Goal: Task Accomplishment & Management: Manage account settings

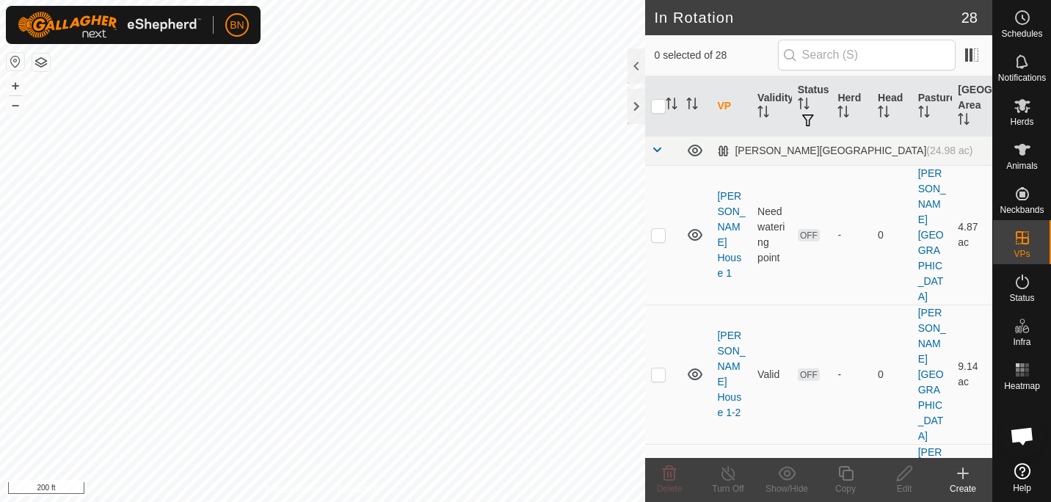
checkbox input "true"
click at [1026, 136] on div "Animals" at bounding box center [1022, 154] width 58 height 44
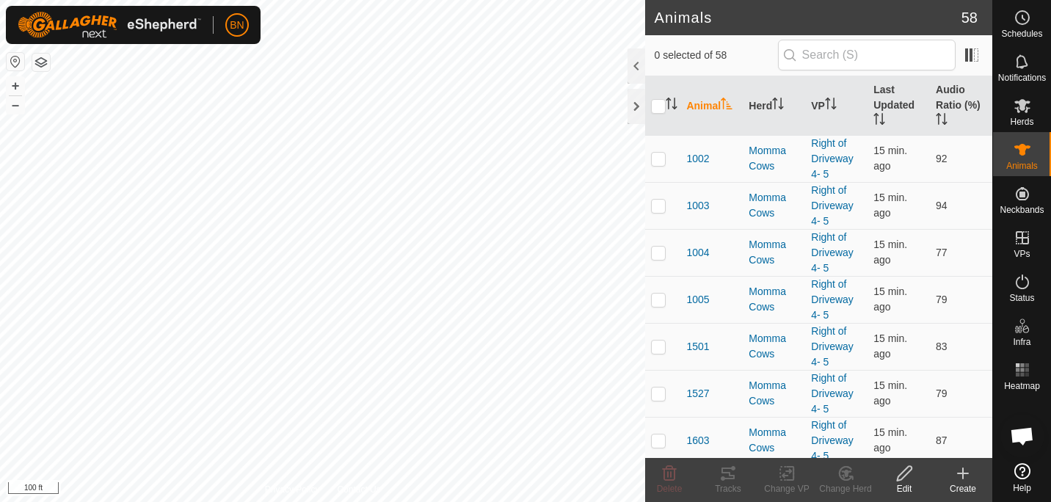
click at [251, 0] on html "BN Schedules Notifications Herds Animals Neckbands VPs Status Infra Heatmap Hel…" at bounding box center [525, 251] width 1051 height 502
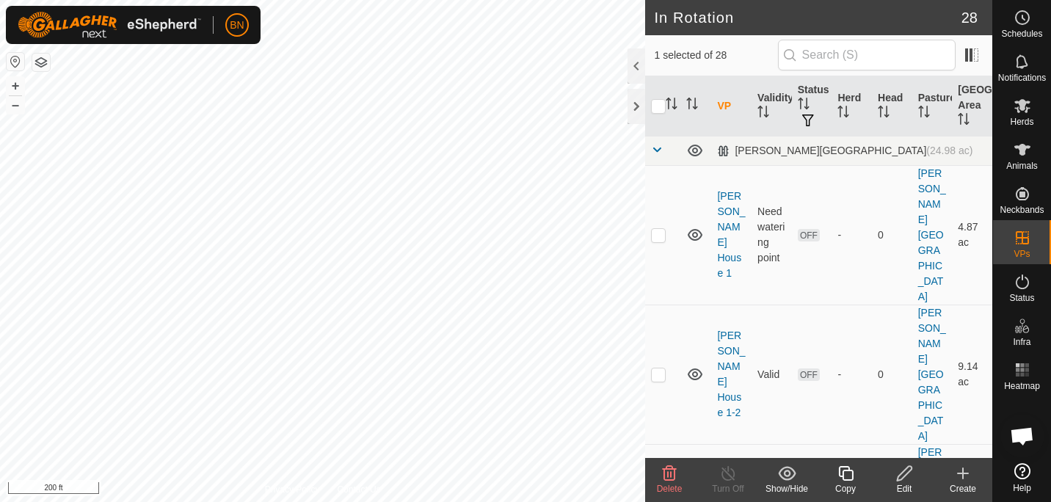
checkbox input "false"
checkbox input "true"
click at [360, 501] on html "BN Schedules Notifications Herds Animals Neckbands VPs Status Infra Heatmap Hel…" at bounding box center [525, 251] width 1051 height 502
checkbox input "true"
checkbox input "false"
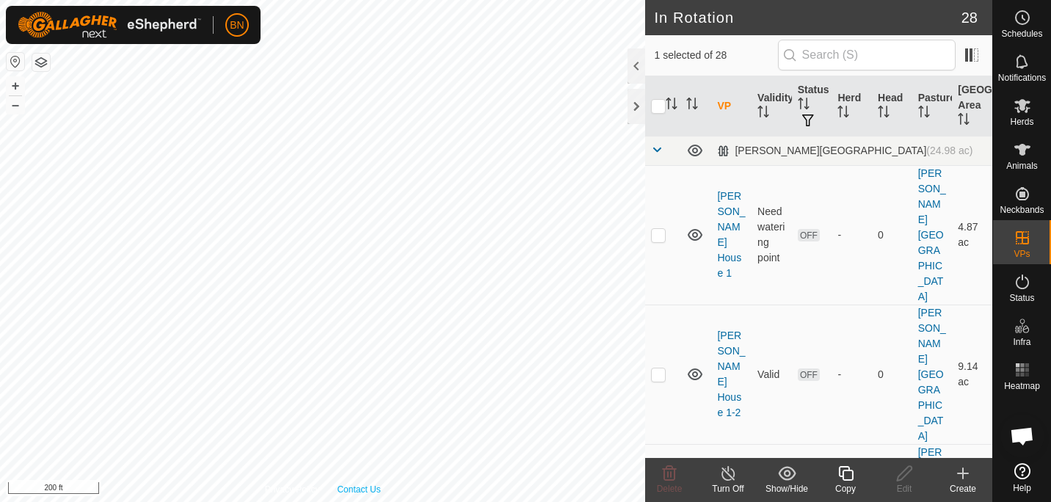
checkbox input "true"
checkbox input "false"
checkbox input "true"
click at [874, 164] on div "In Rotation 28 1 selected of 28 VP Validity Status Herd Head Pasture [GEOGRAPHI…" at bounding box center [496, 251] width 992 height 502
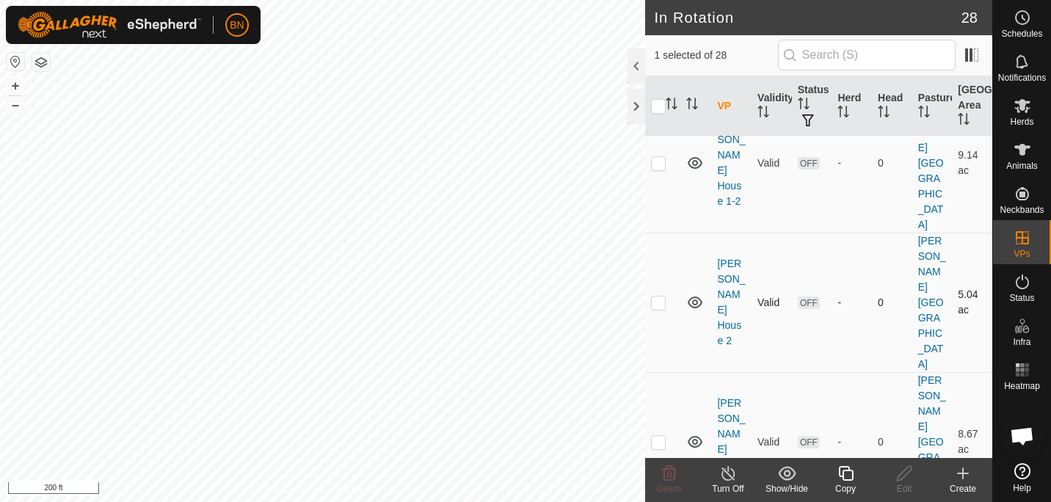
scroll to position [255, 0]
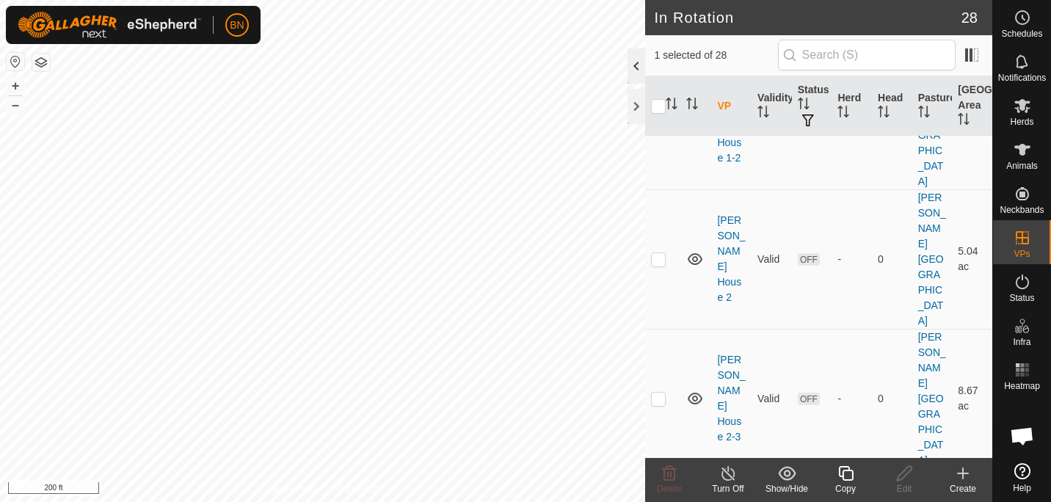
click at [629, 67] on div at bounding box center [637, 65] width 18 height 35
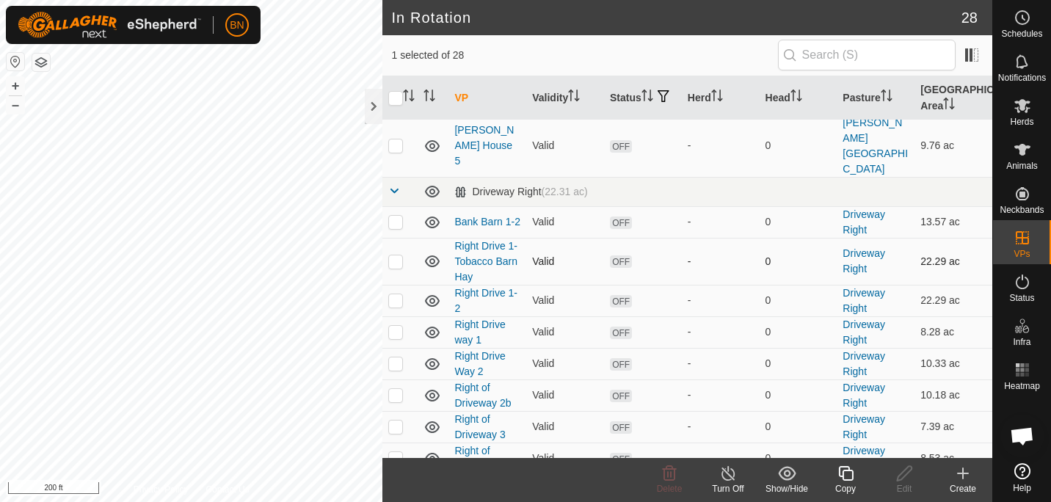
scroll to position [696, 0]
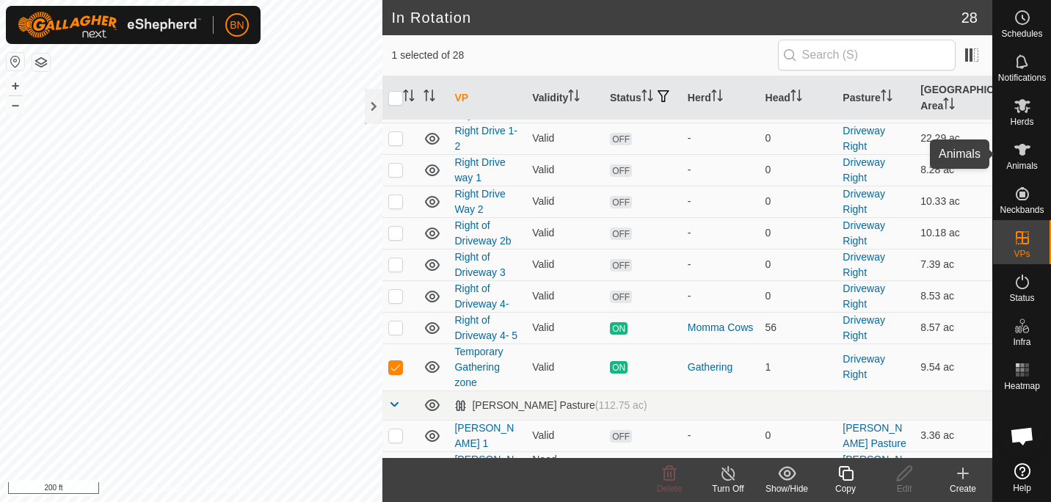
click at [1024, 146] on icon at bounding box center [1022, 150] width 16 height 12
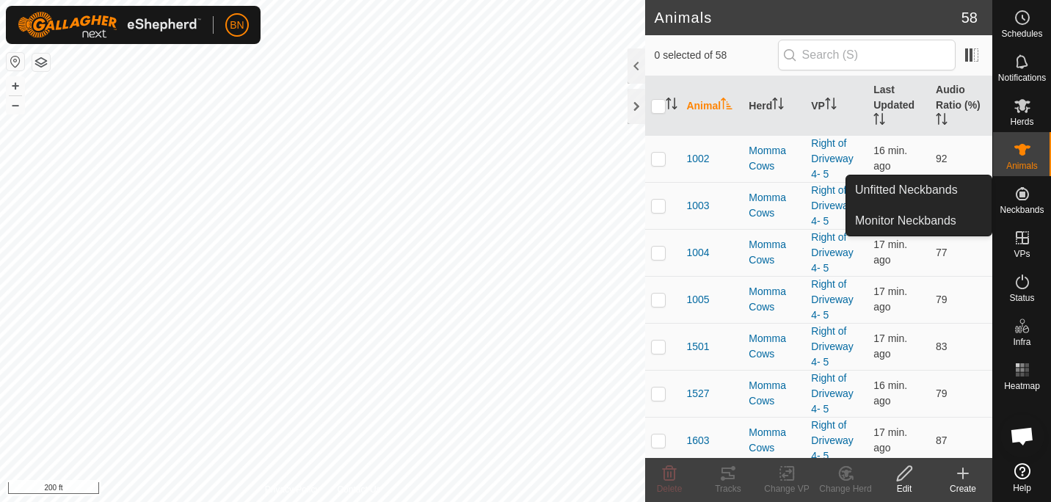
click at [1025, 183] on es-neckbands-svg-icon at bounding box center [1022, 193] width 26 height 23
click at [1021, 193] on icon at bounding box center [1022, 193] width 13 height 13
click at [922, 221] on link "Monitor Neckbands" at bounding box center [918, 220] width 145 height 29
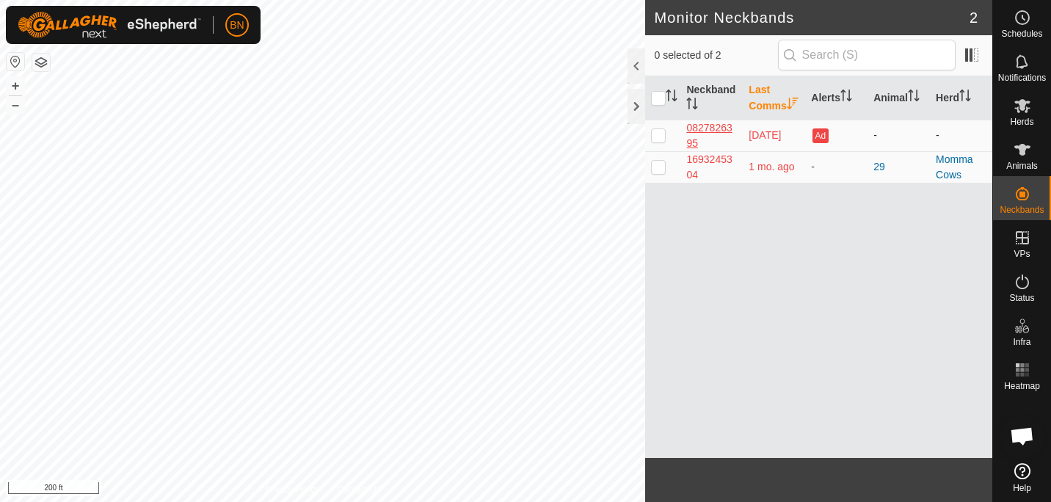
click at [702, 125] on div "0827826395" at bounding box center [711, 135] width 51 height 31
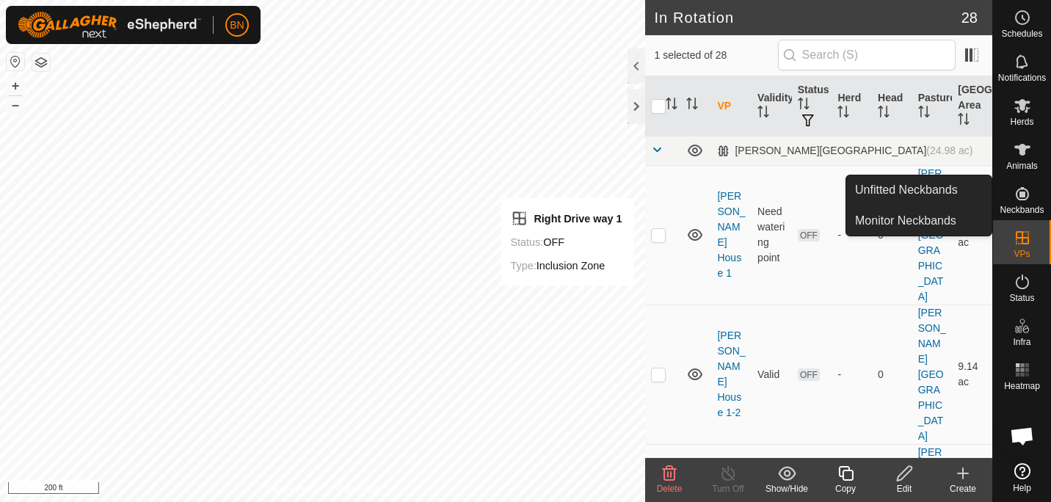
drag, startPoint x: 994, startPoint y: 192, endPoint x: 1020, endPoint y: 193, distance: 25.7
click at [1020, 193] on icon at bounding box center [1022, 193] width 13 height 13
click at [926, 223] on link "Monitor Neckbands" at bounding box center [918, 220] width 145 height 29
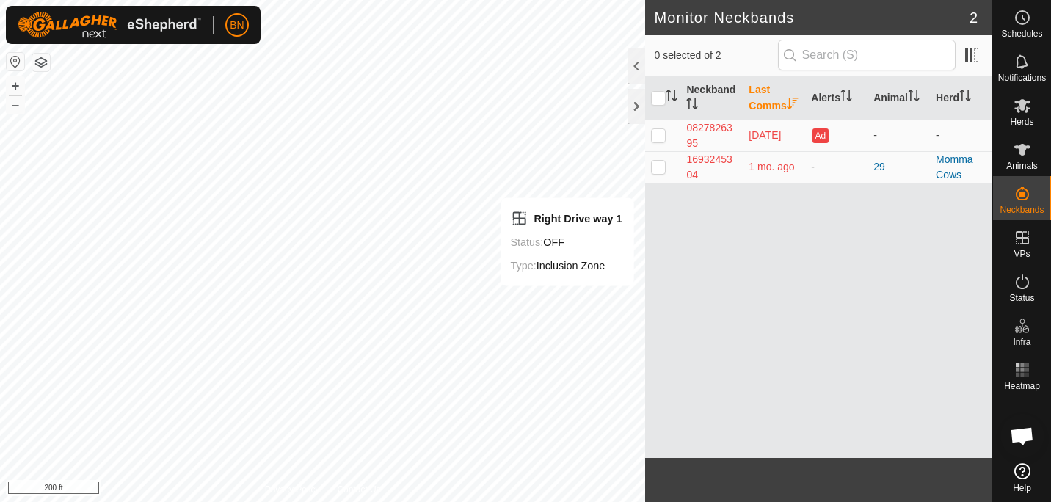
click at [658, 170] on p-checkbox at bounding box center [658, 167] width 15 height 12
checkbox input "false"
click at [659, 133] on p-checkbox at bounding box center [658, 135] width 15 height 12
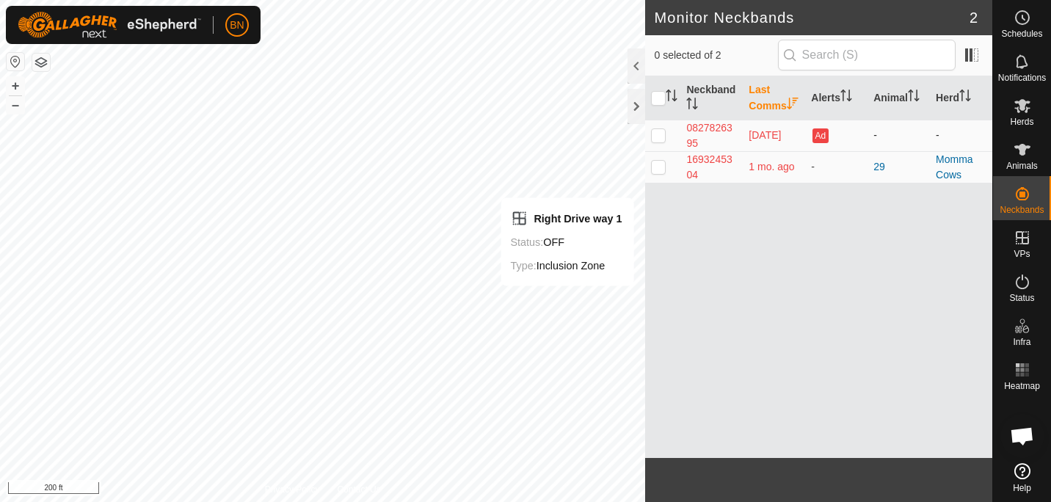
click at [659, 133] on p-checkbox at bounding box center [658, 135] width 15 height 12
checkbox input "false"
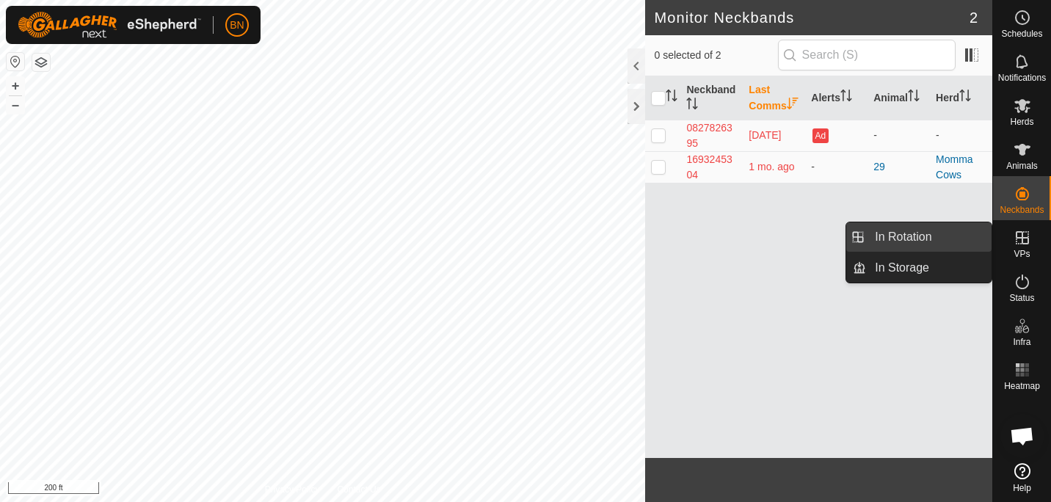
click at [925, 233] on link "In Rotation" at bounding box center [929, 236] width 126 height 29
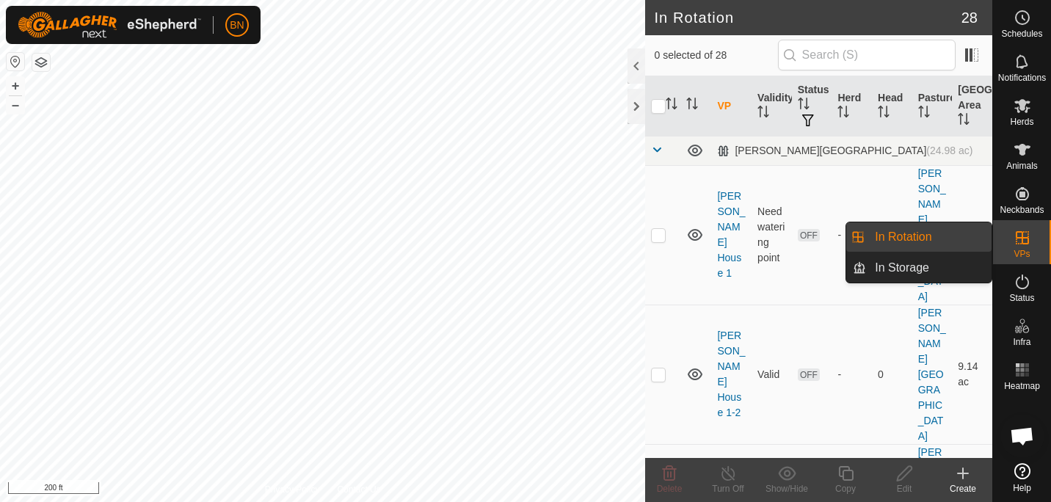
click at [914, 244] on link "In Rotation" at bounding box center [929, 236] width 126 height 29
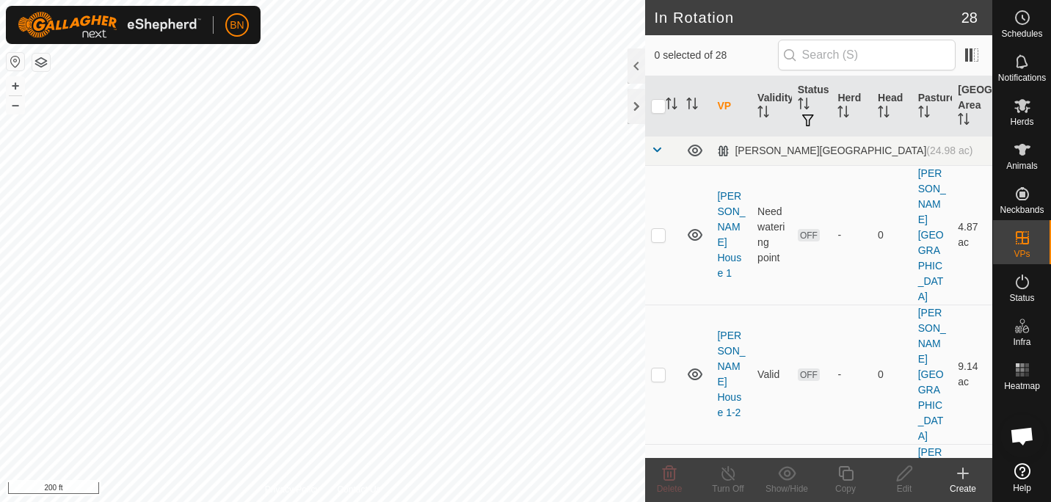
click at [975, 479] on create-svg-icon at bounding box center [963, 474] width 59 height 18
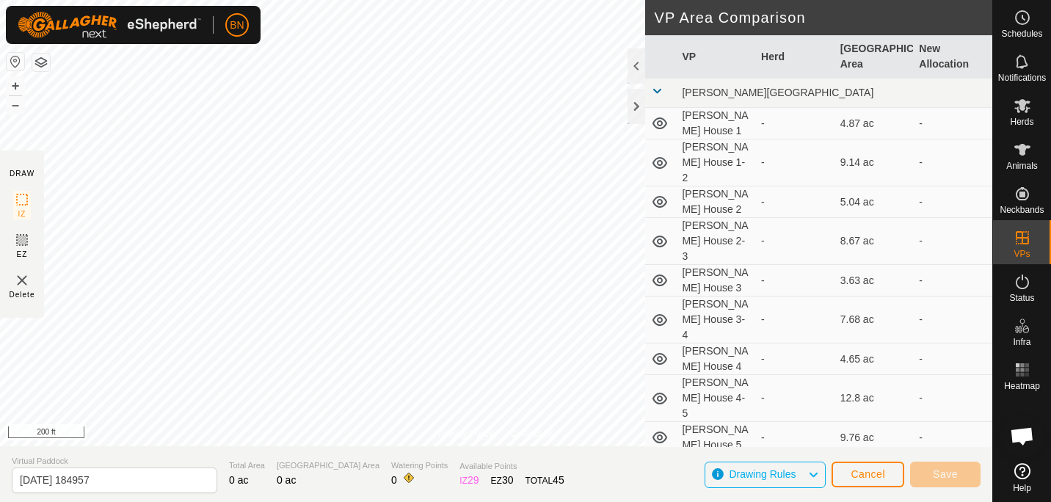
click at [21, 285] on img at bounding box center [22, 281] width 18 height 18
click at [0, 467] on html "BN Schedules Notifications Herds Animals Neckbands VPs Status Infra Heatmap Hel…" at bounding box center [525, 251] width 1051 height 502
click at [863, 474] on span "Cancel" at bounding box center [868, 474] width 35 height 12
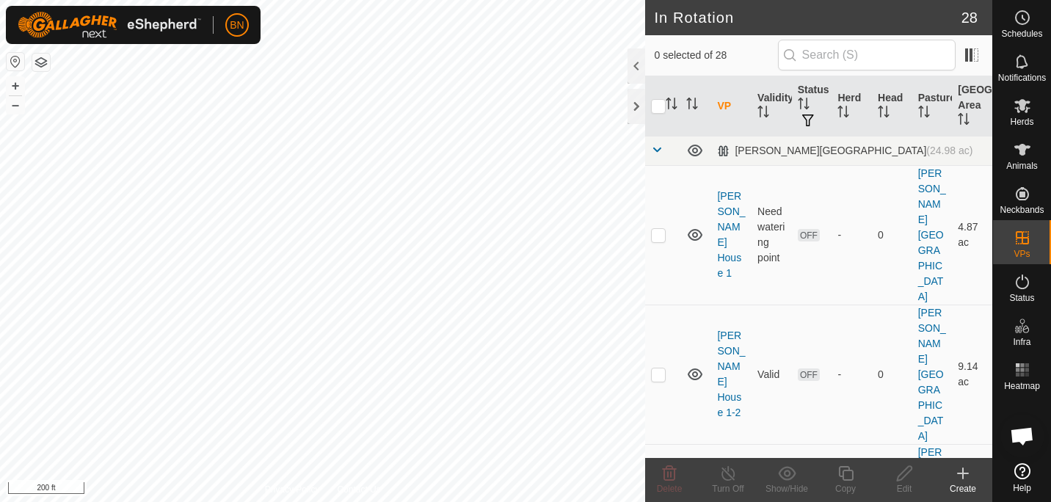
checkbox input "true"
click at [849, 482] on icon at bounding box center [846, 474] width 18 height 18
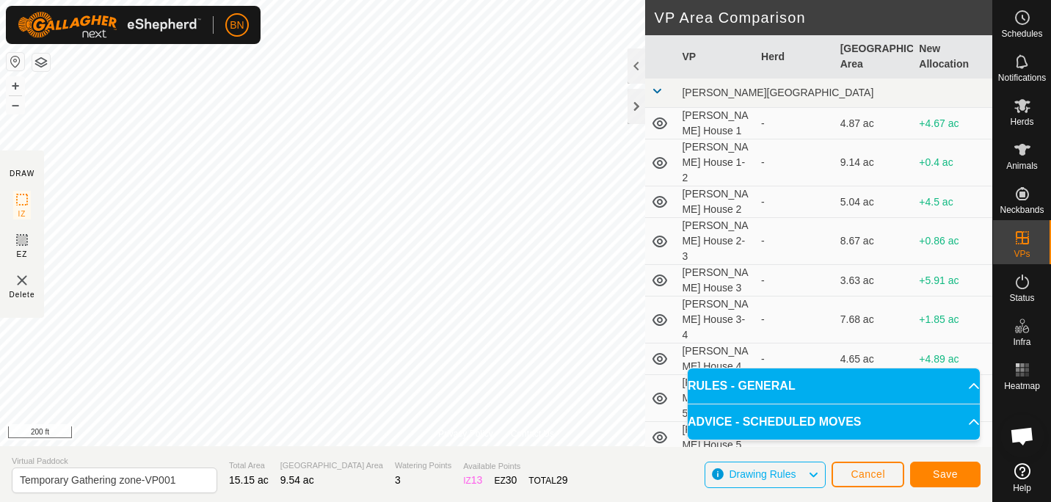
click at [459, 455] on div "Privacy Policy Contact Us Type: Inclusion Zone undefined Animal + – ⇧ i 200 ft …" at bounding box center [496, 251] width 992 height 502
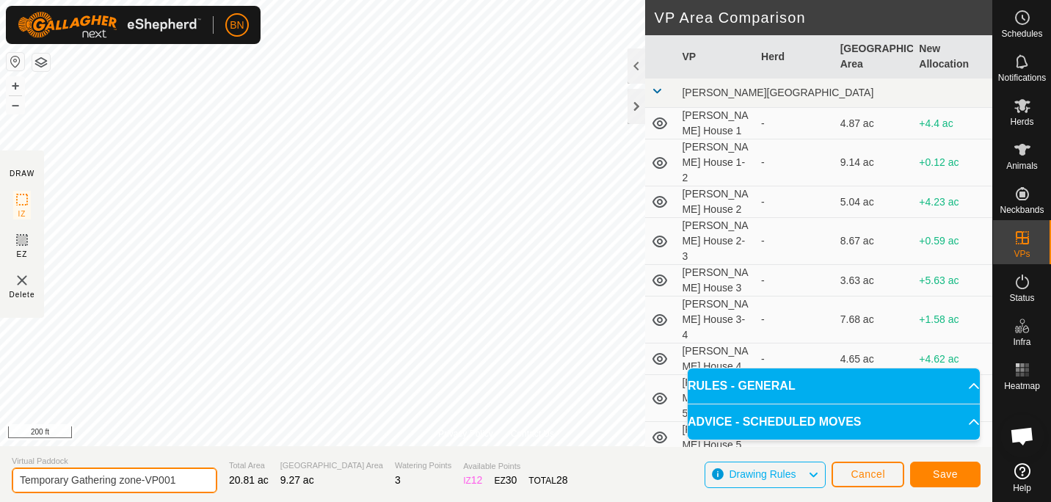
click at [175, 472] on input "Temporary Gathering zone-VP001" at bounding box center [115, 481] width 206 height 26
type input "Temporary Gathering zone-1b"
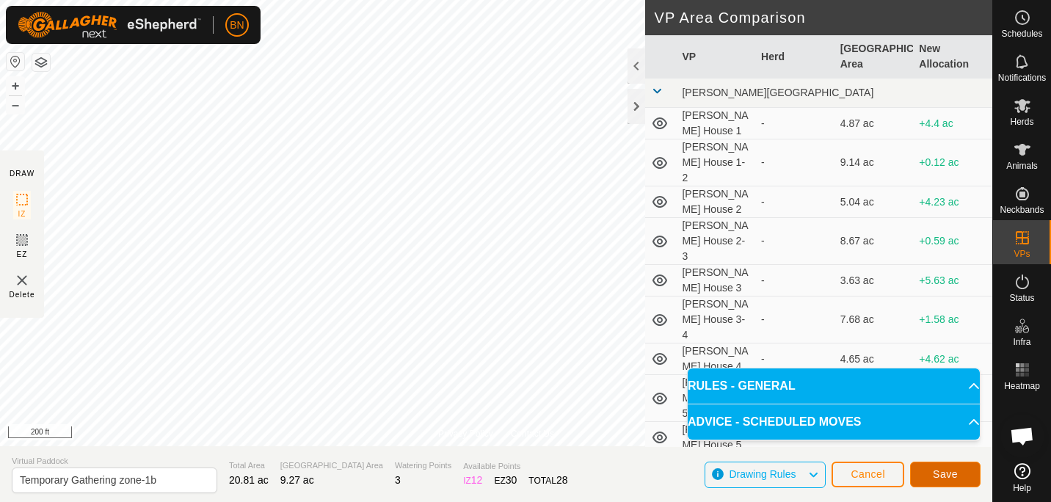
click at [949, 472] on span "Save" at bounding box center [945, 474] width 25 height 12
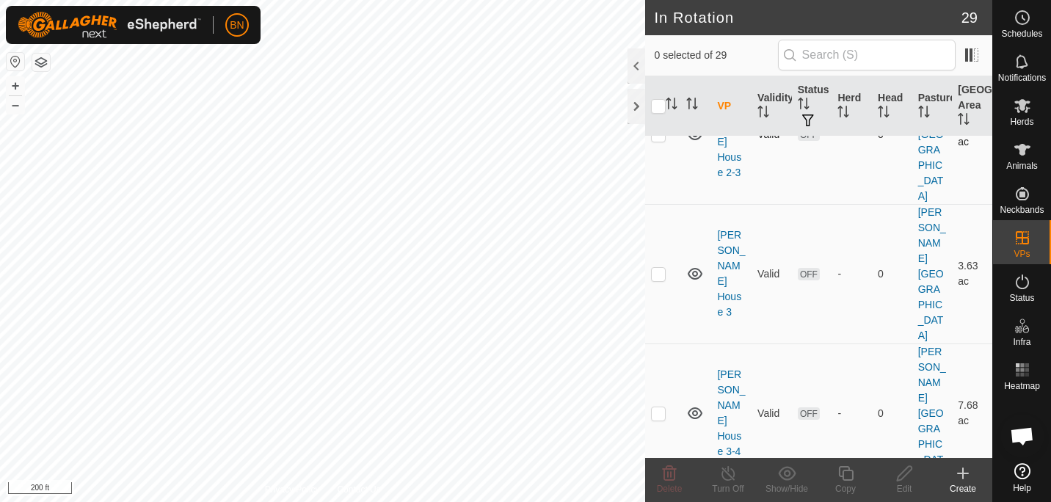
scroll to position [529, 0]
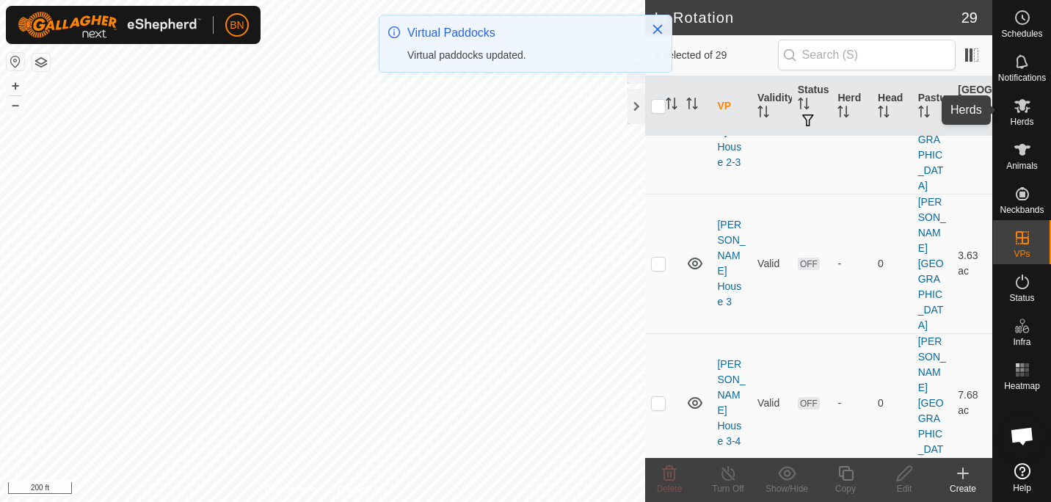
click at [1026, 112] on icon at bounding box center [1022, 106] width 16 height 14
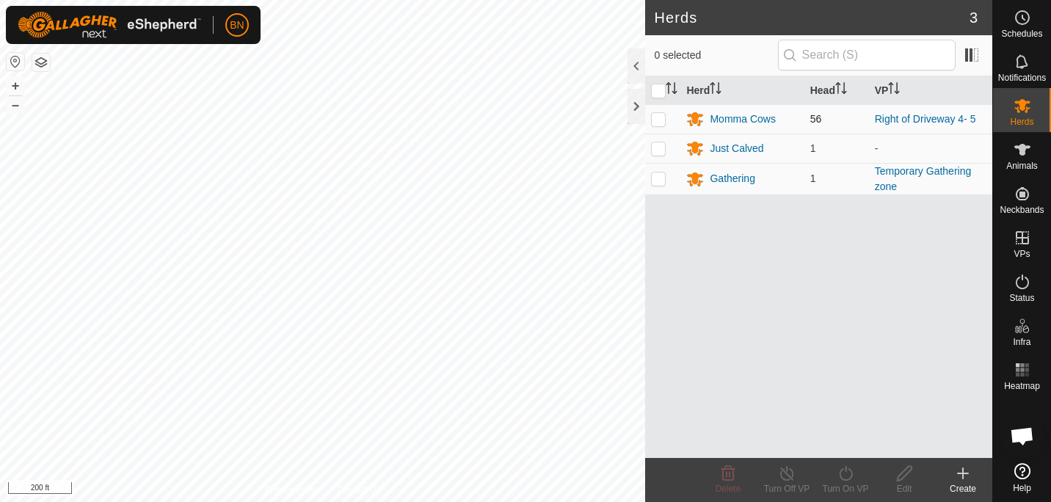
click at [656, 117] on p-checkbox at bounding box center [658, 119] width 15 height 12
checkbox input "true"
click at [658, 175] on p-checkbox at bounding box center [658, 179] width 15 height 12
checkbox input "true"
click at [849, 484] on div "Turn On VP" at bounding box center [845, 488] width 59 height 13
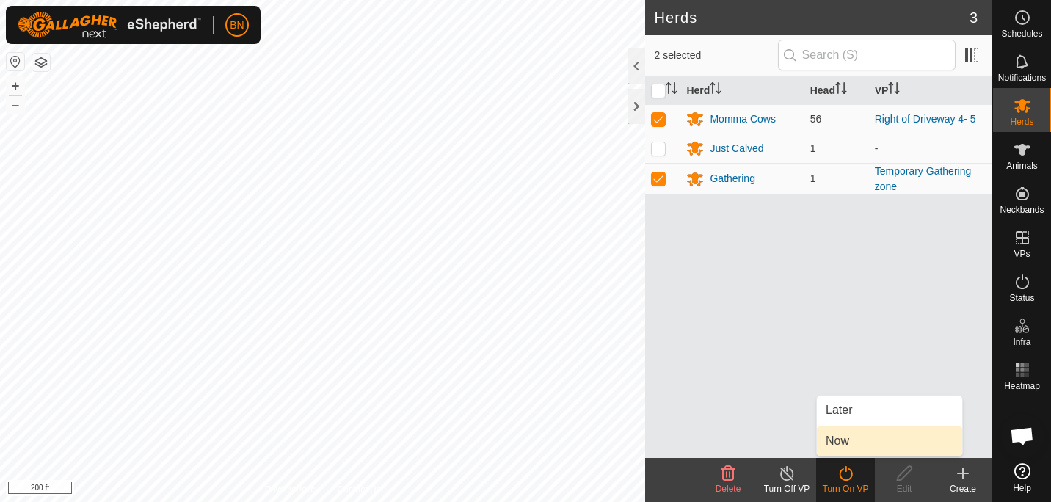
click at [852, 447] on link "Now" at bounding box center [889, 440] width 145 height 29
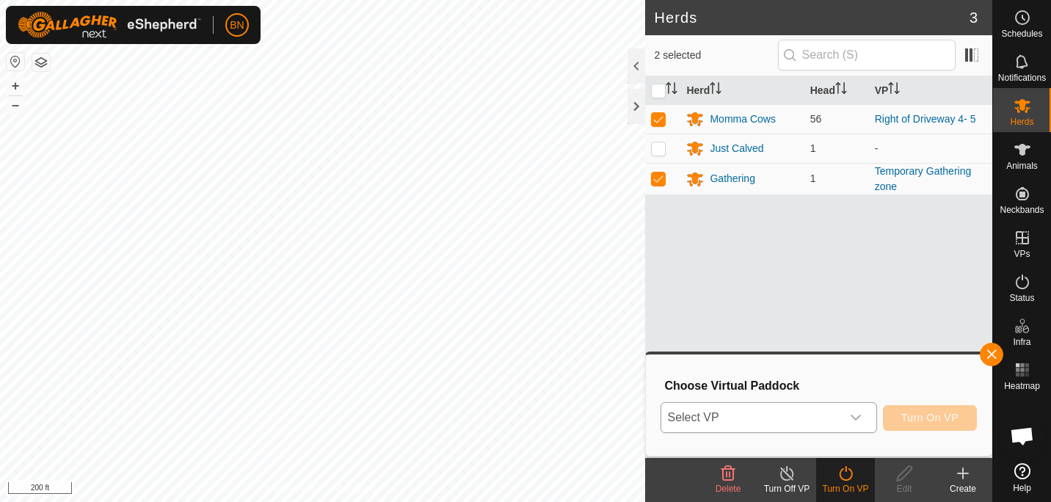
click at [859, 413] on icon "dropdown trigger" at bounding box center [856, 418] width 12 height 12
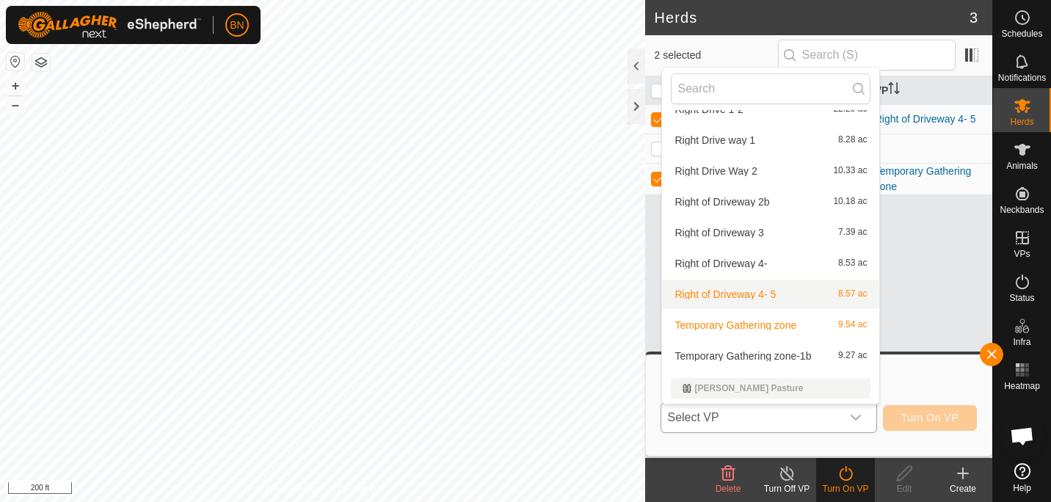
scroll to position [432, 0]
click at [780, 349] on li "Temporary Gathering zone-1b 9.27 ac" at bounding box center [770, 355] width 217 height 29
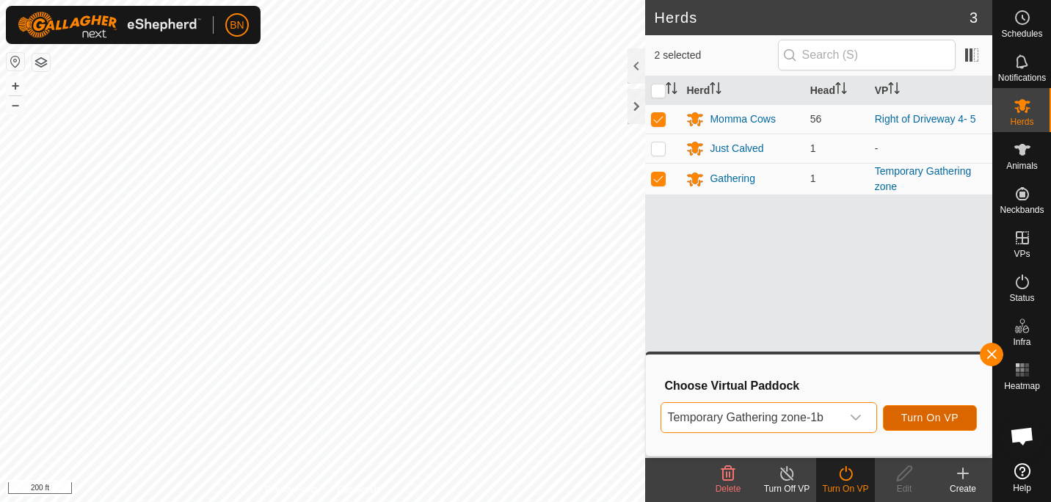
click at [929, 421] on span "Turn On VP" at bounding box center [929, 418] width 57 height 12
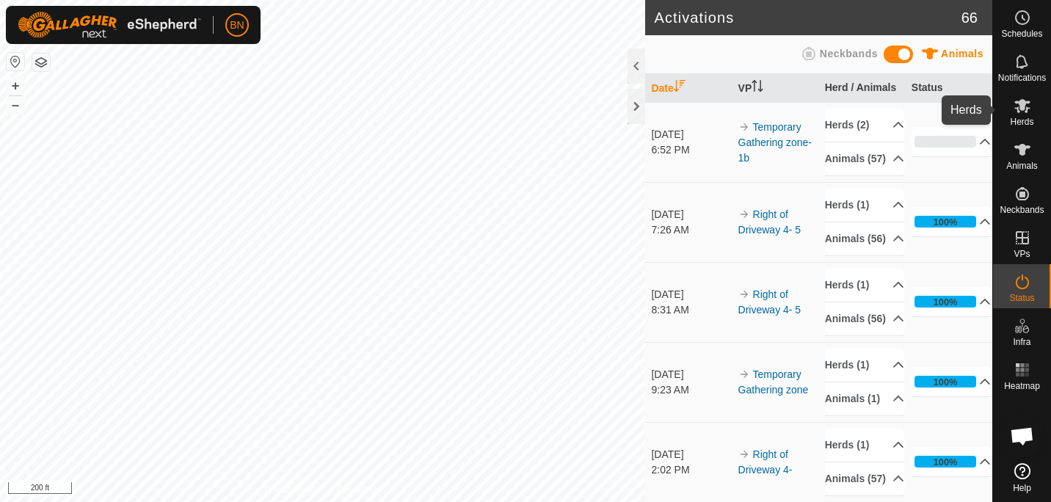
click at [1010, 117] on span "Herds" at bounding box center [1021, 121] width 23 height 9
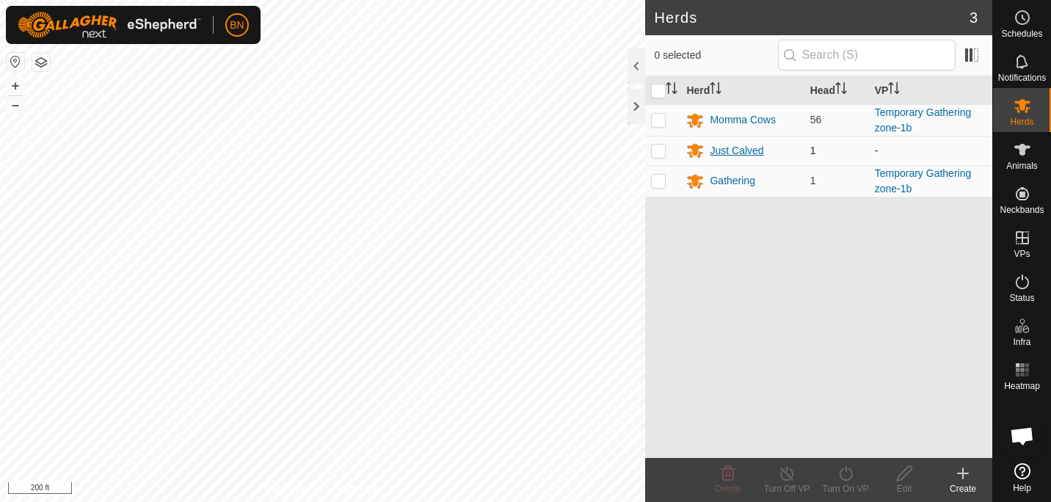
click at [752, 146] on div "Just Calved" at bounding box center [737, 150] width 54 height 15
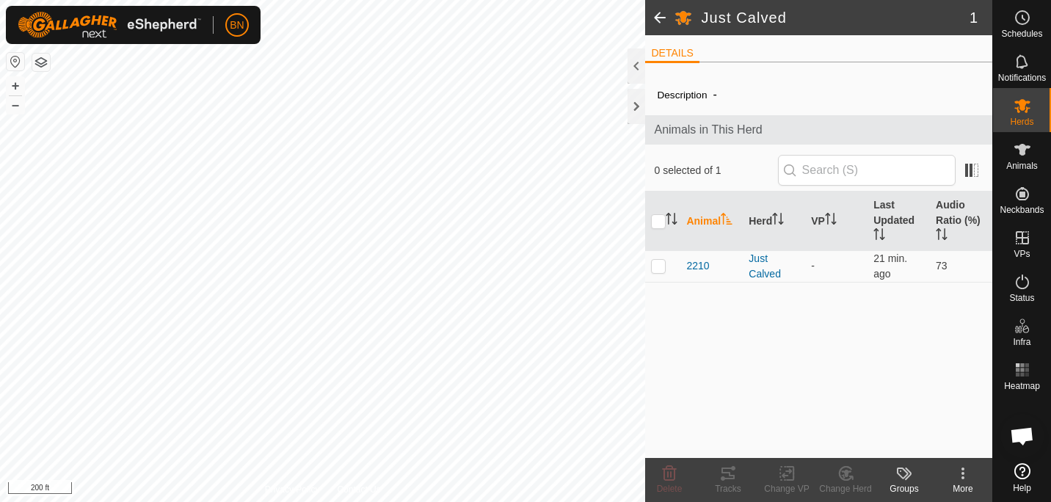
click at [760, 395] on div "Just Calved 1 DETAILS Description - Animals in This Herd 0 selected of 1 Animal…" at bounding box center [496, 251] width 992 height 502
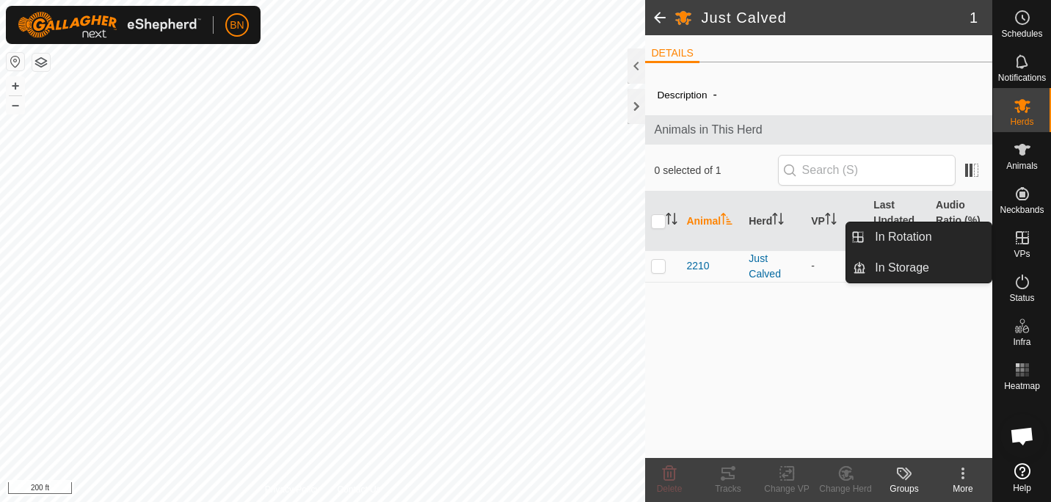
click at [1020, 242] on icon at bounding box center [1023, 238] width 18 height 18
click at [1017, 236] on icon at bounding box center [1023, 238] width 18 height 18
click at [900, 235] on link "In Rotation" at bounding box center [929, 236] width 126 height 29
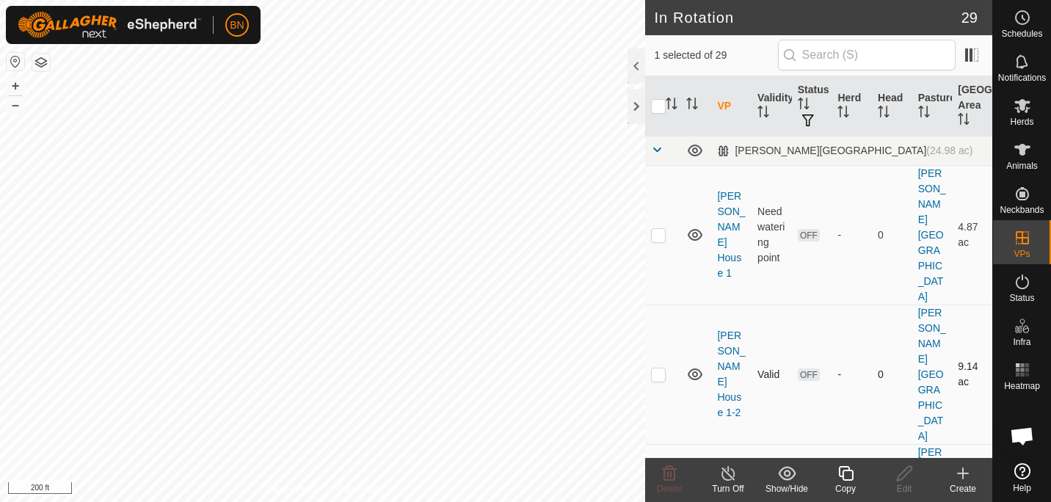
checkbox input "true"
checkbox input "false"
checkbox input "true"
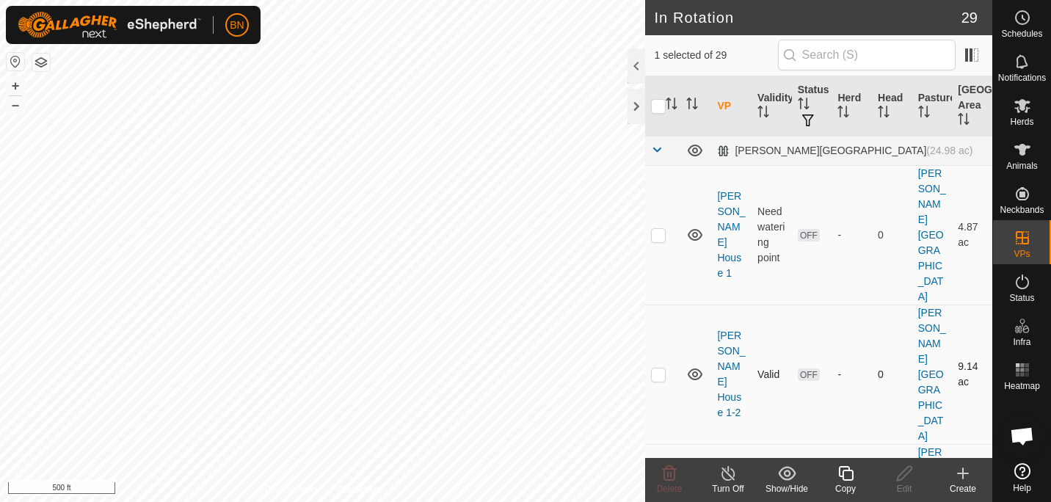
checkbox input "false"
checkbox input "true"
click at [848, 474] on icon at bounding box center [846, 474] width 18 height 18
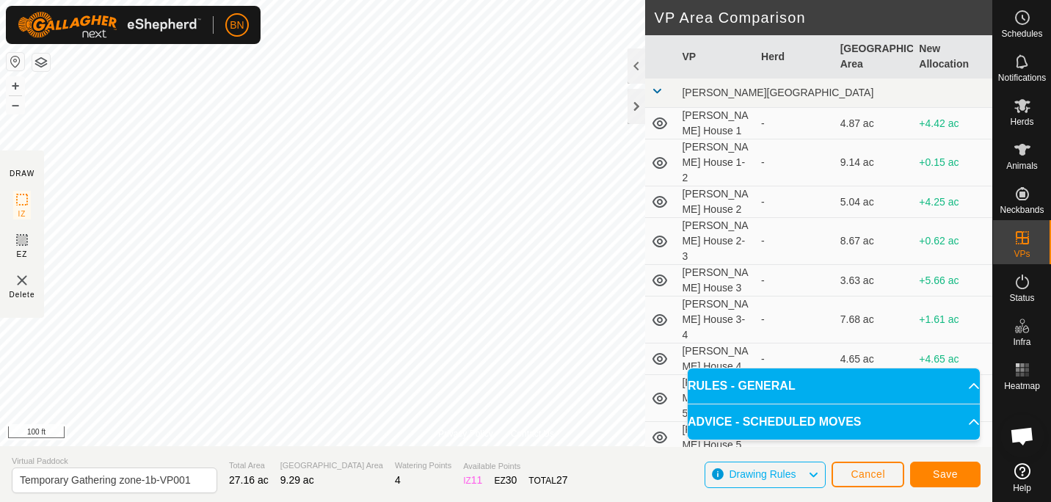
click at [484, 0] on html "BN Schedules Notifications Herds Animals Neckbands VPs Status Infra Heatmap Hel…" at bounding box center [525, 251] width 1051 height 502
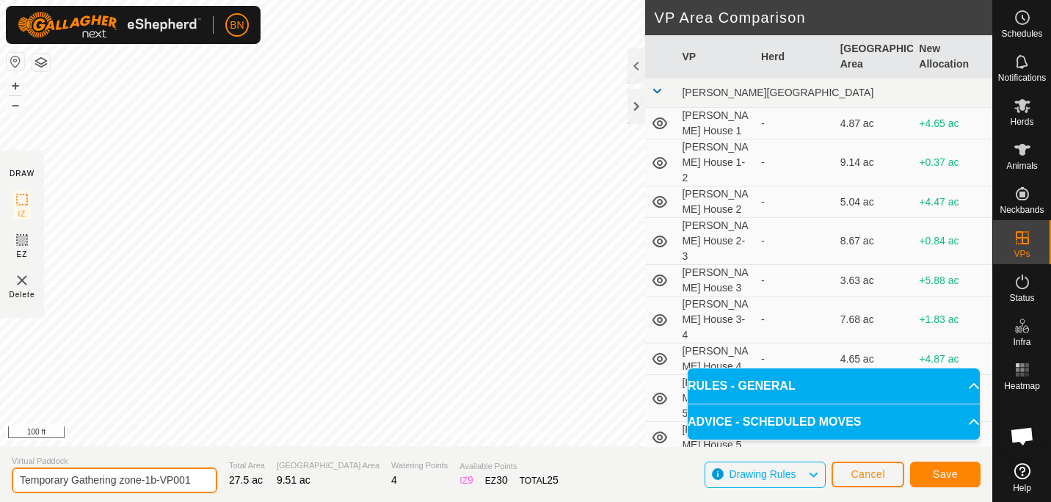
drag, startPoint x: 187, startPoint y: 478, endPoint x: 0, endPoint y: 470, distance: 187.4
click at [0, 470] on html "BN Schedules Notifications Herds Animals Neckbands VPs Status Infra Heatmap Hel…" at bounding box center [525, 251] width 1051 height 502
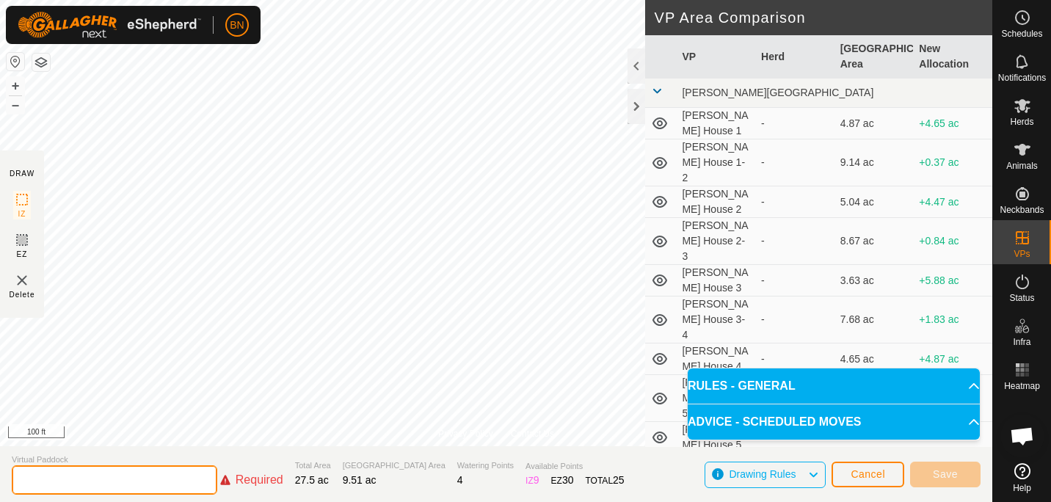
type input "T"
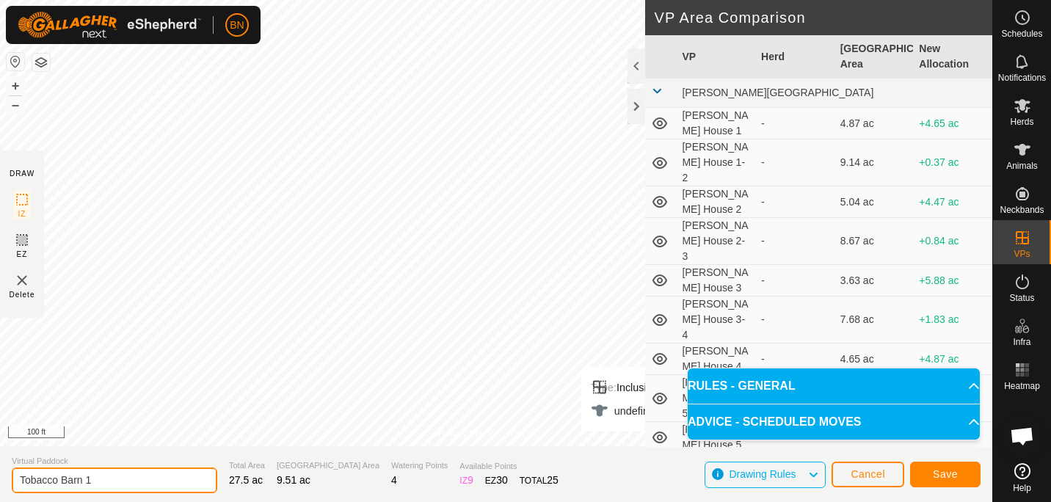
type input "Tobacco Barn 1"
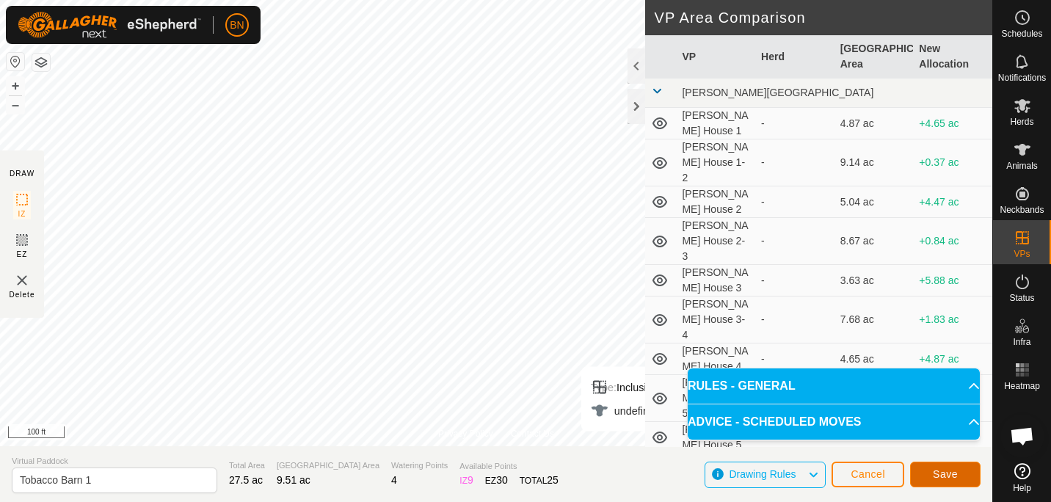
click at [956, 478] on span "Save" at bounding box center [945, 474] width 25 height 12
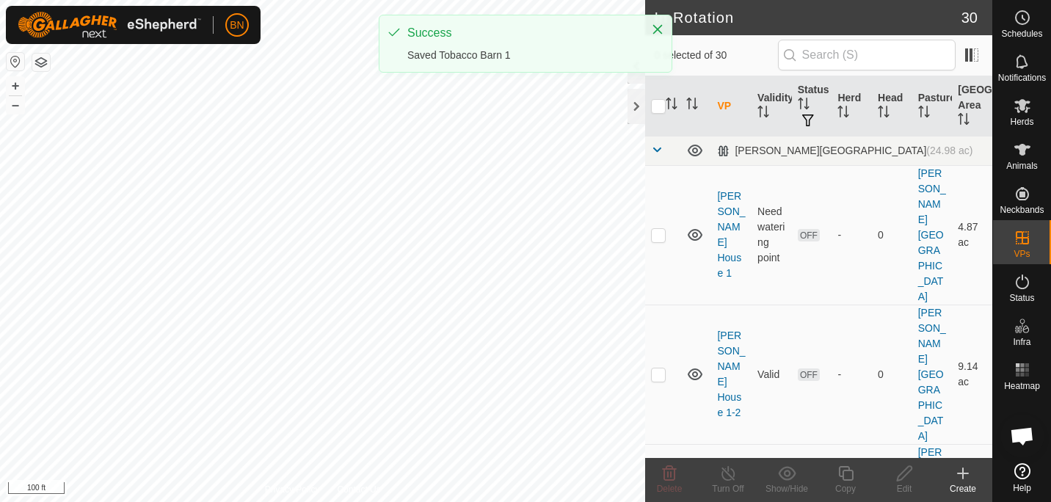
checkbox input "true"
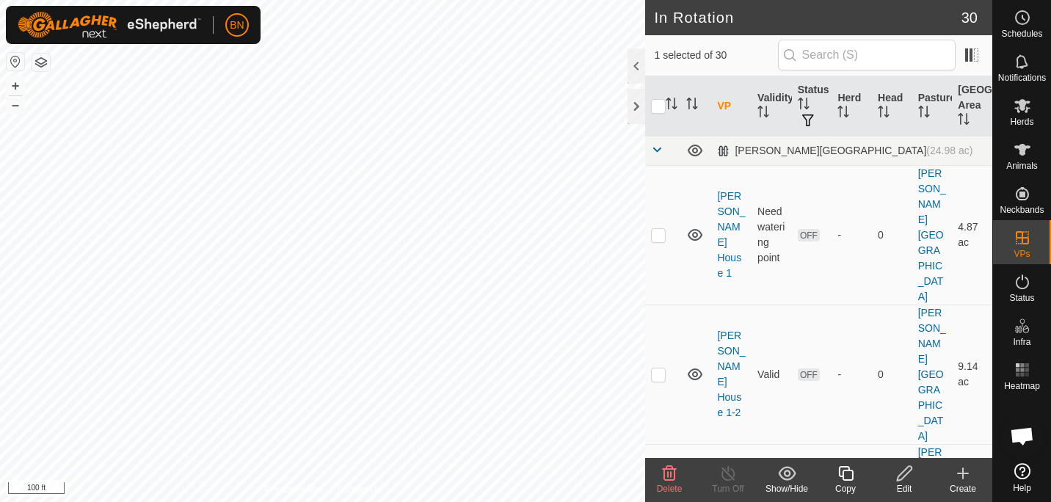
checkbox input "false"
checkbox input "true"
click at [847, 473] on icon at bounding box center [846, 474] width 18 height 18
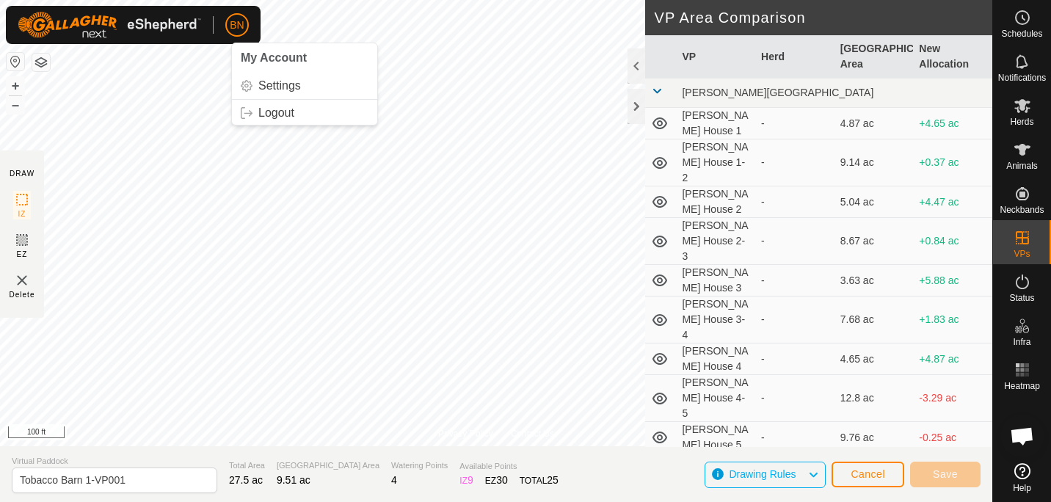
click at [223, 12] on div "BN My Account Settings Logout Schedules Notifications Herds Animals Neckbands V…" at bounding box center [525, 251] width 1051 height 502
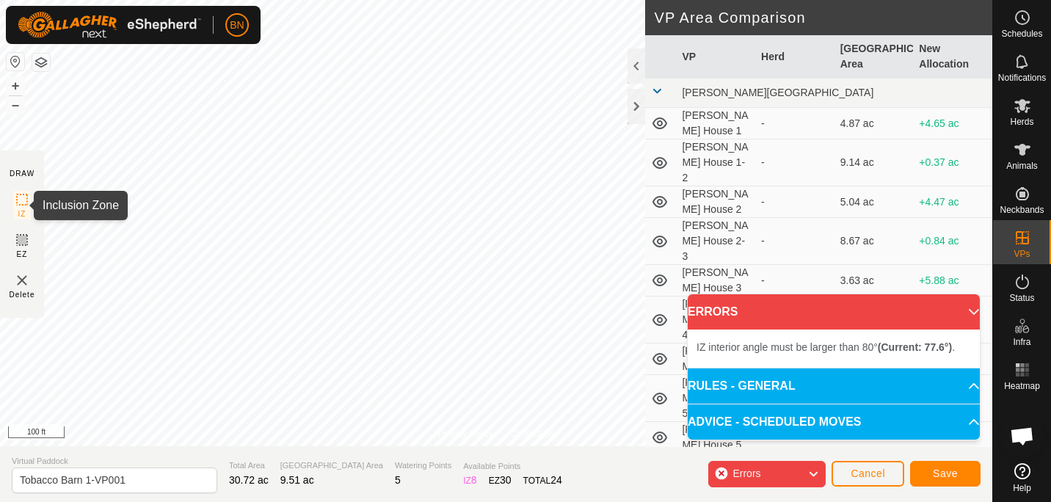
click at [26, 197] on div "Privacy Policy Contact Us Status: OFF Type: Inclusion Zone + – ⇧ i 100 ft DRAW …" at bounding box center [496, 251] width 992 height 502
click at [716, 379] on body "BN Schedules Notifications Herds Animals Neckbands VPs Status Infra Heatmap Hel…" at bounding box center [525, 251] width 1051 height 502
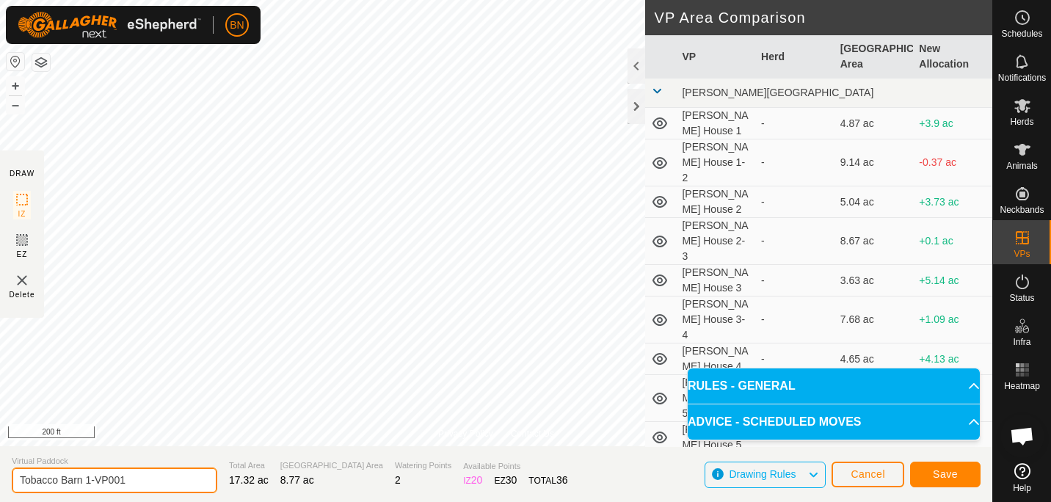
drag, startPoint x: 149, startPoint y: 480, endPoint x: 93, endPoint y: 480, distance: 55.8
click at [93, 480] on input "Tobacco Barn 1-VP001" at bounding box center [115, 481] width 206 height 26
type input "Tobacco Barn 1-2"
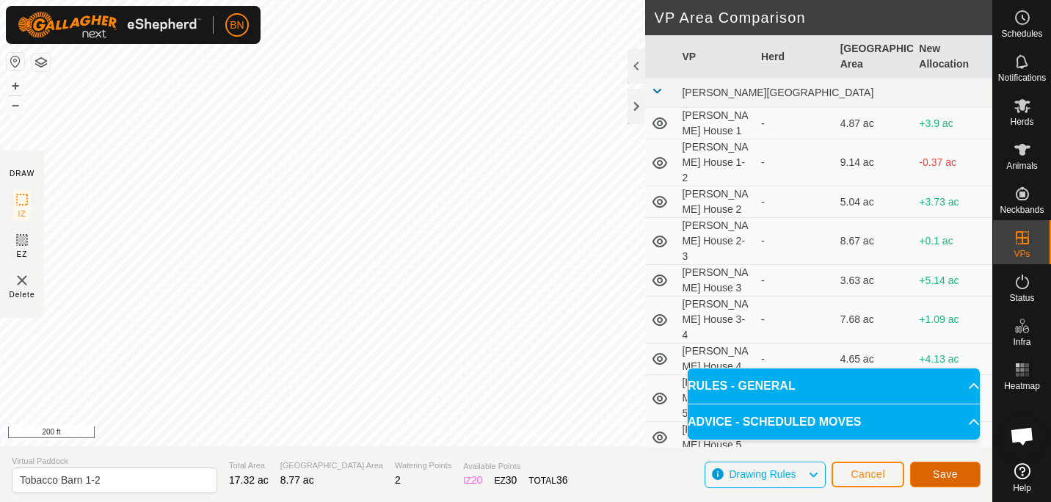
click at [925, 475] on button "Save" at bounding box center [945, 475] width 70 height 26
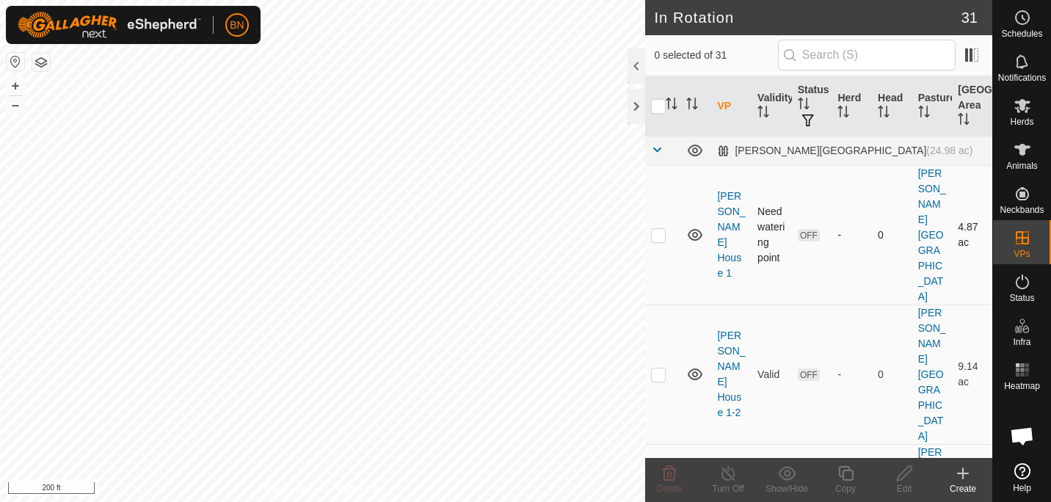
checkbox input "true"
click at [846, 474] on icon at bounding box center [846, 474] width 18 height 18
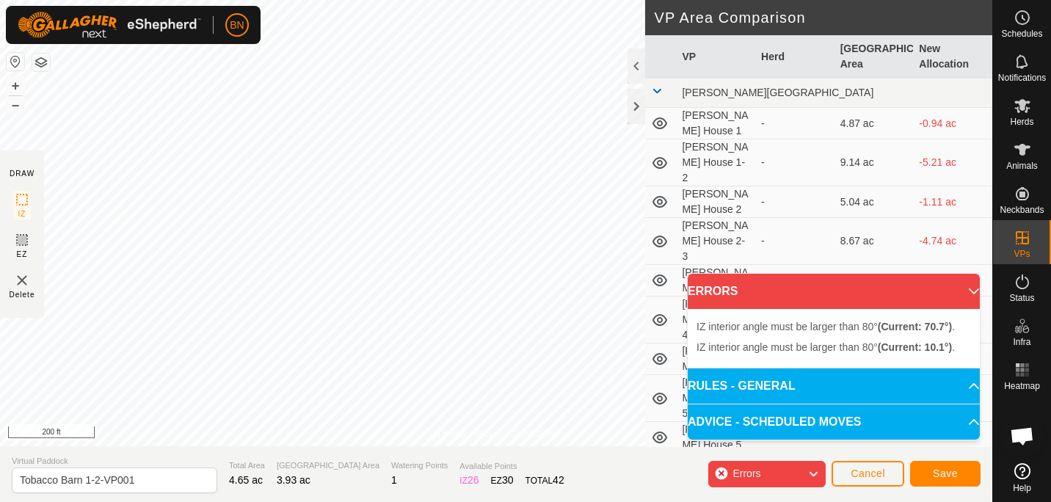
click at [123, 35] on div "BN Schedules Notifications Herds Animals Neckbands VPs Status Infra Heatmap Hel…" at bounding box center [525, 251] width 1051 height 502
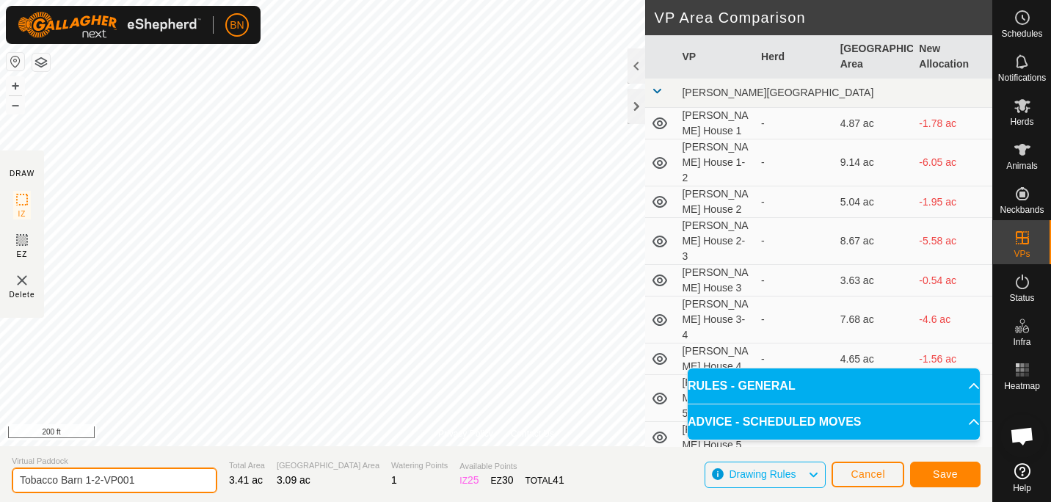
drag, startPoint x: 148, startPoint y: 473, endPoint x: 86, endPoint y: 479, distance: 61.9
click at [86, 479] on input "Tobacco Barn 1-2-VP001" at bounding box center [115, 481] width 206 height 26
click at [86, 479] on input "Tobacco Barn 2" at bounding box center [115, 481] width 206 height 26
type input "Tobacco Barn 2"
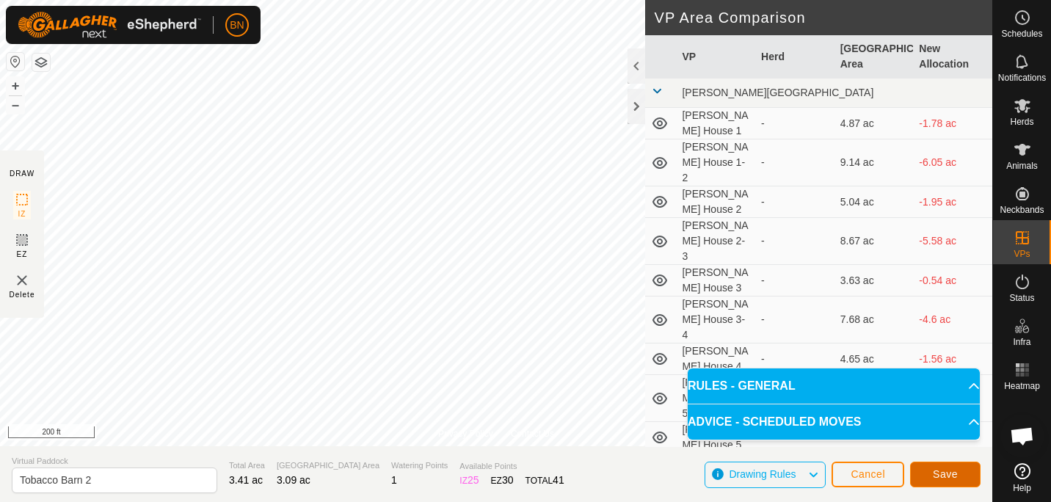
click at [935, 476] on span "Save" at bounding box center [945, 474] width 25 height 12
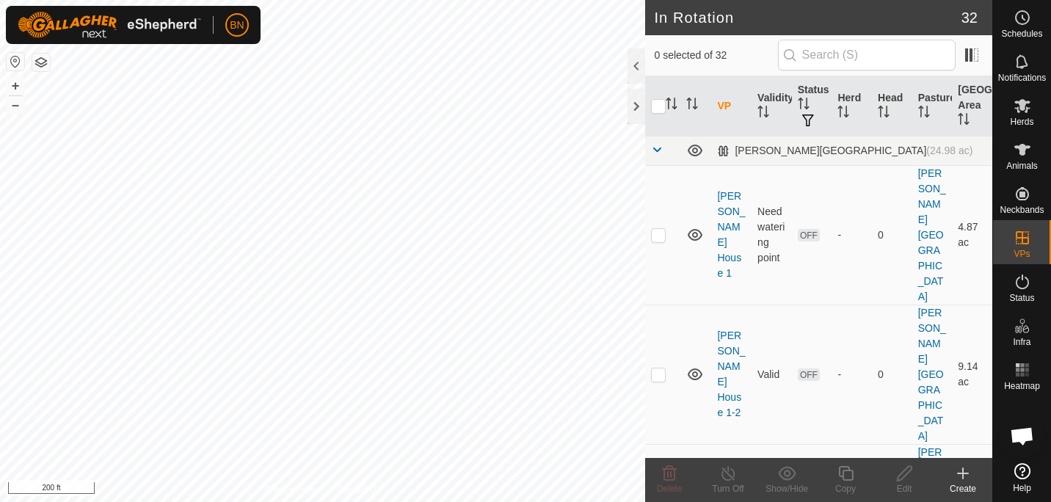
checkbox input "true"
click at [843, 481] on icon at bounding box center [846, 474] width 18 height 18
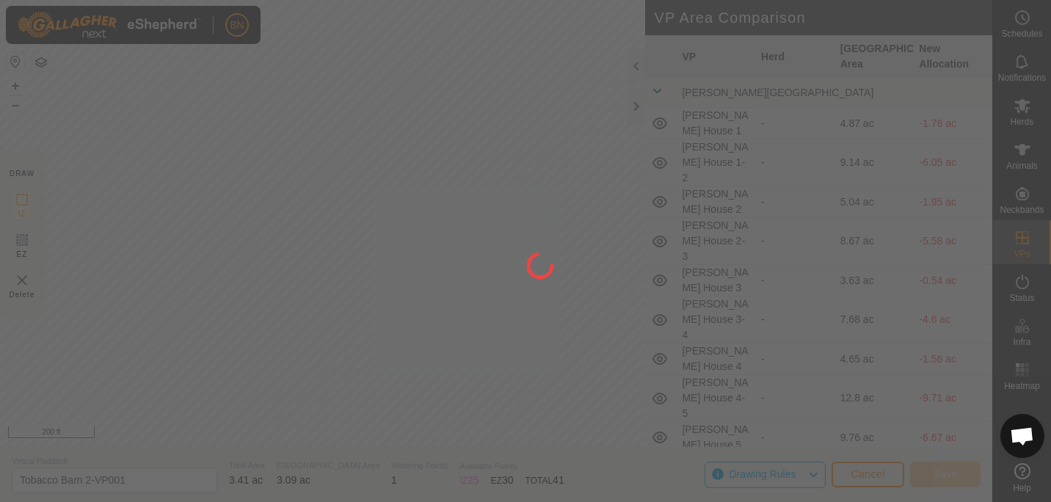
click at [387, 348] on div "BN Schedules Notifications Herds Animals Neckbands VPs Status Infra Heatmap Hel…" at bounding box center [525, 251] width 1051 height 502
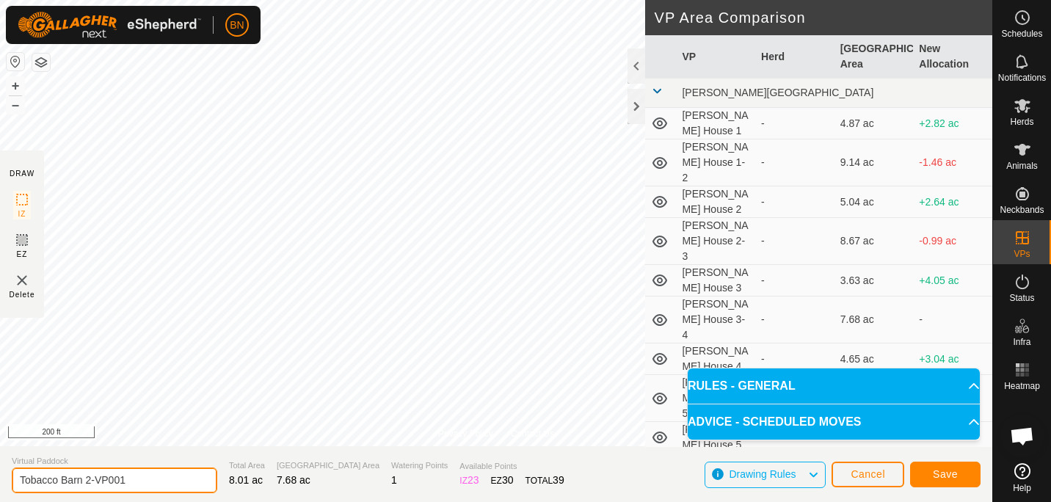
drag, startPoint x: 130, startPoint y: 477, endPoint x: 98, endPoint y: 478, distance: 31.6
click at [98, 478] on input "Tobacco Barn 2-VP001" at bounding box center [115, 481] width 206 height 26
type input "Tobacco Barn 2-3"
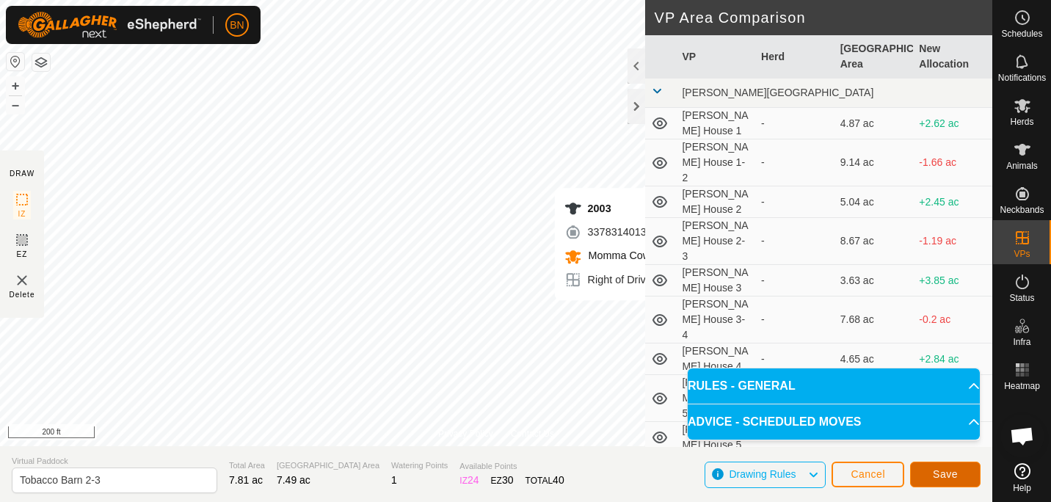
click at [949, 465] on button "Save" at bounding box center [945, 475] width 70 height 26
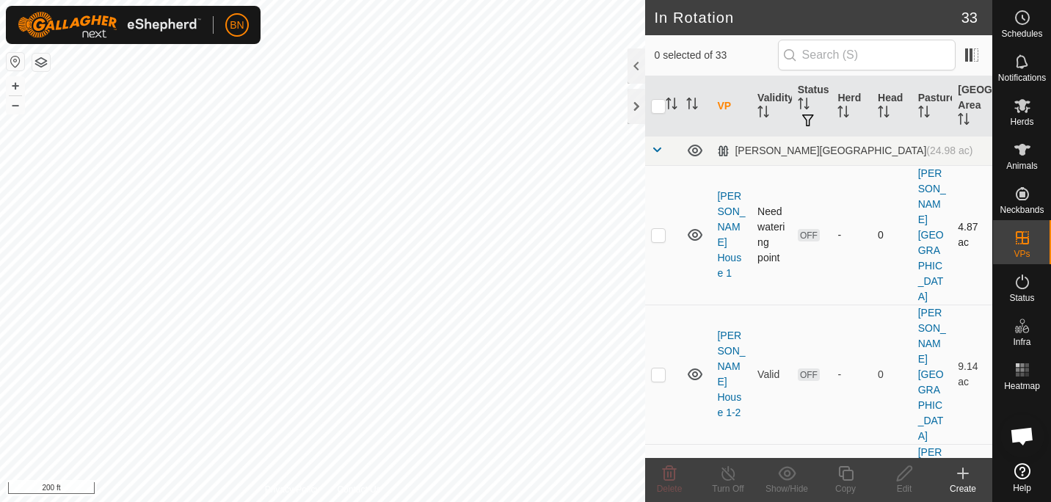
click at [650, 177] on div "In Rotation 33 0 selected of 33 VP Validity Status Herd Head Pasture [GEOGRAPHI…" at bounding box center [496, 251] width 992 height 502
checkbox input "true"
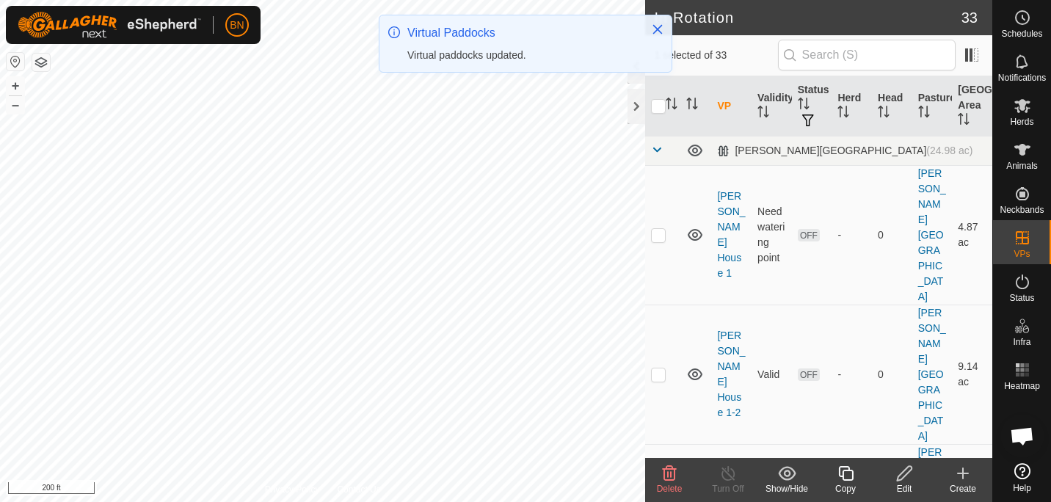
checkbox input "false"
checkbox input "true"
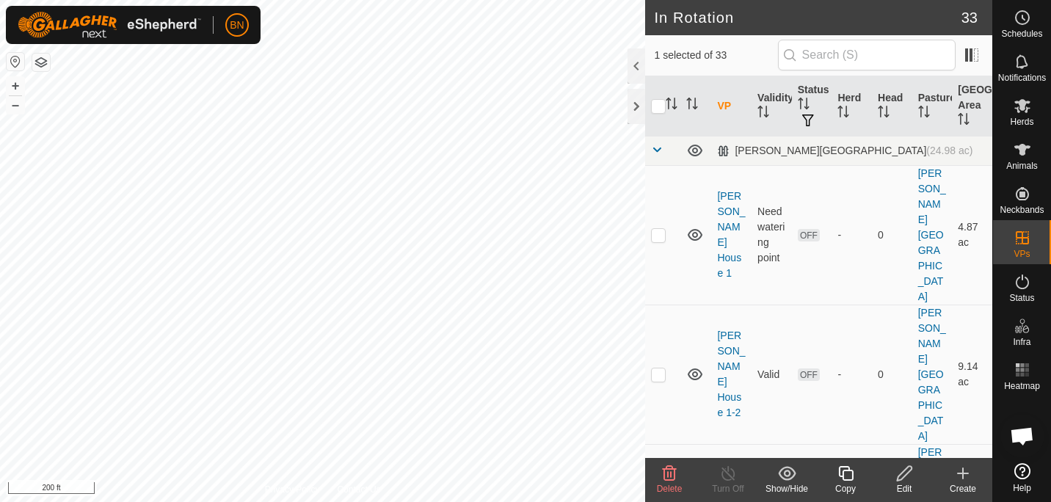
click at [852, 476] on icon at bounding box center [845, 473] width 15 height 15
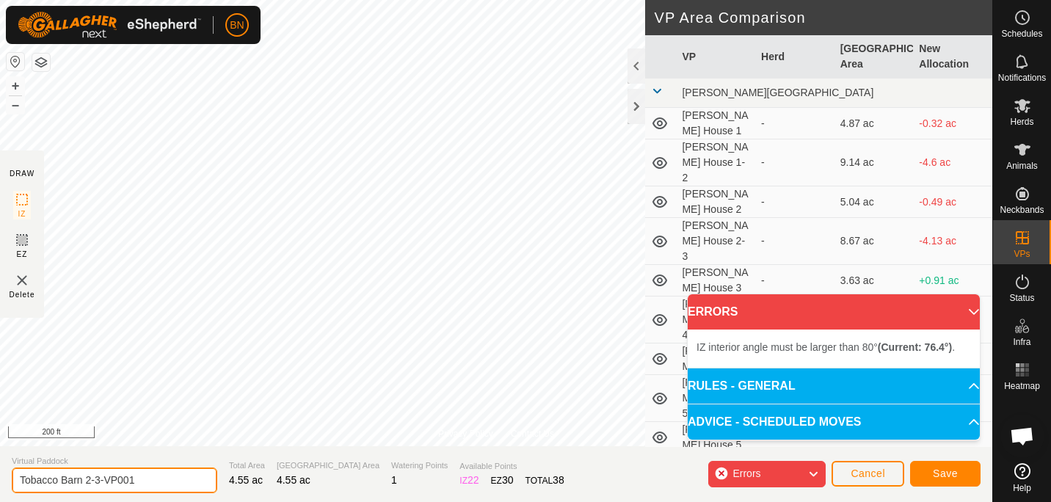
drag, startPoint x: 161, startPoint y: 482, endPoint x: 88, endPoint y: 484, distance: 73.4
click at [88, 484] on input "Tobacco Barn 2-3-VP001" at bounding box center [115, 481] width 206 height 26
type input "Tobacco Barn 3"
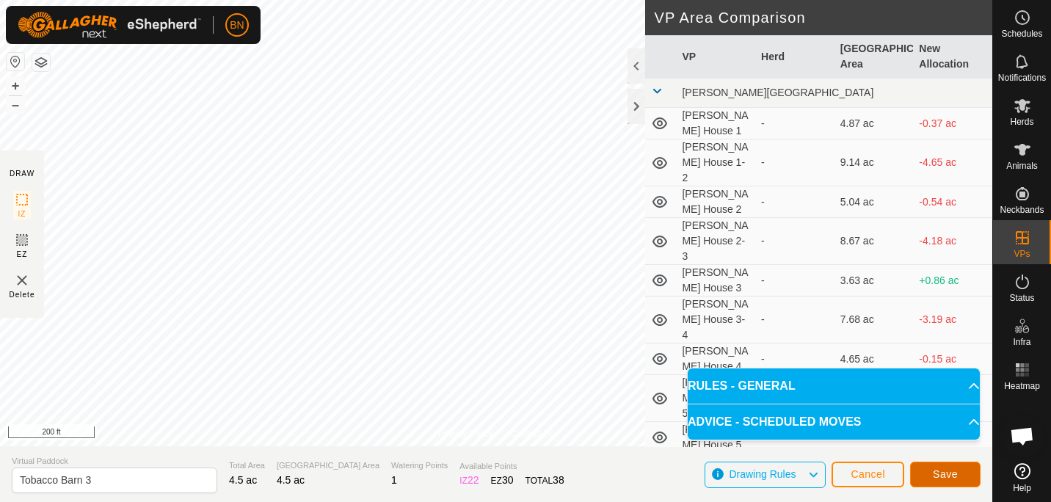
click at [970, 479] on button "Save" at bounding box center [945, 475] width 70 height 26
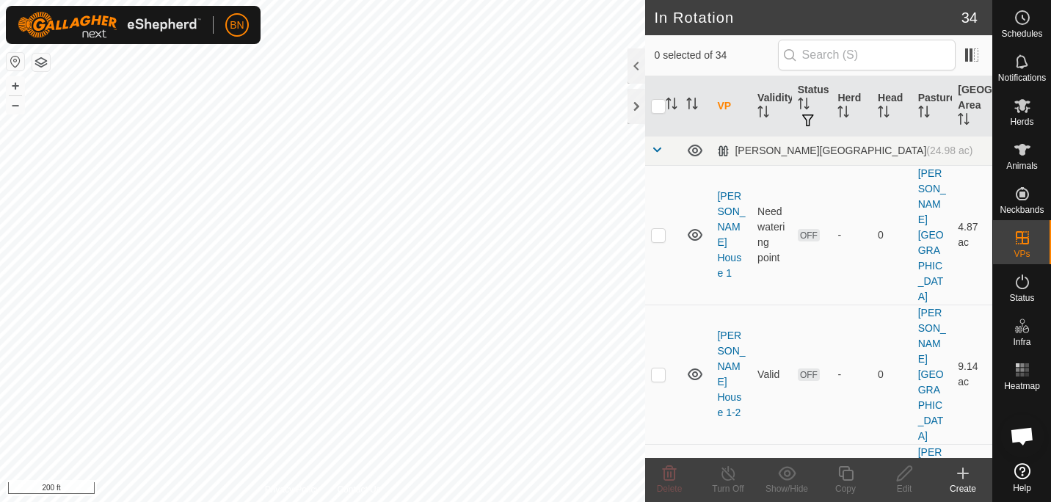
checkbox input "true"
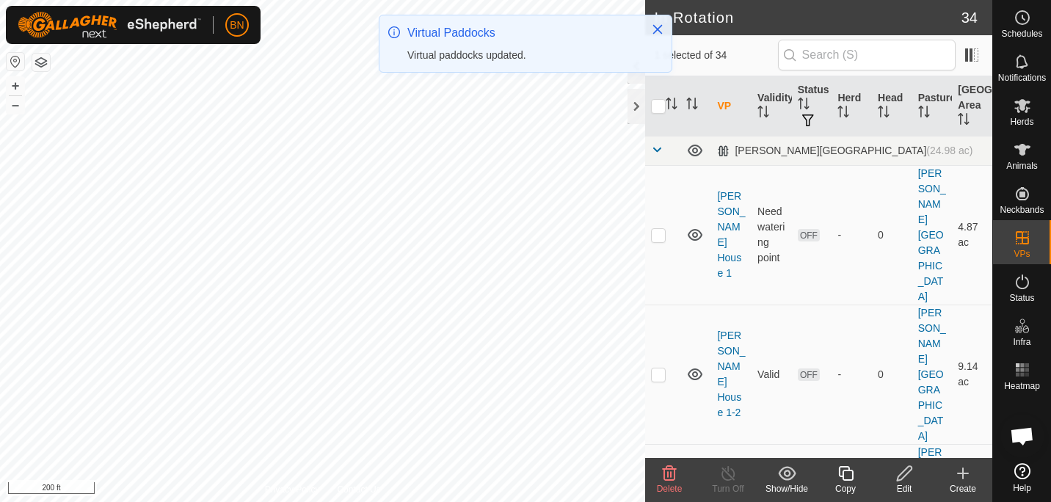
click at [846, 473] on icon at bounding box center [846, 474] width 18 height 18
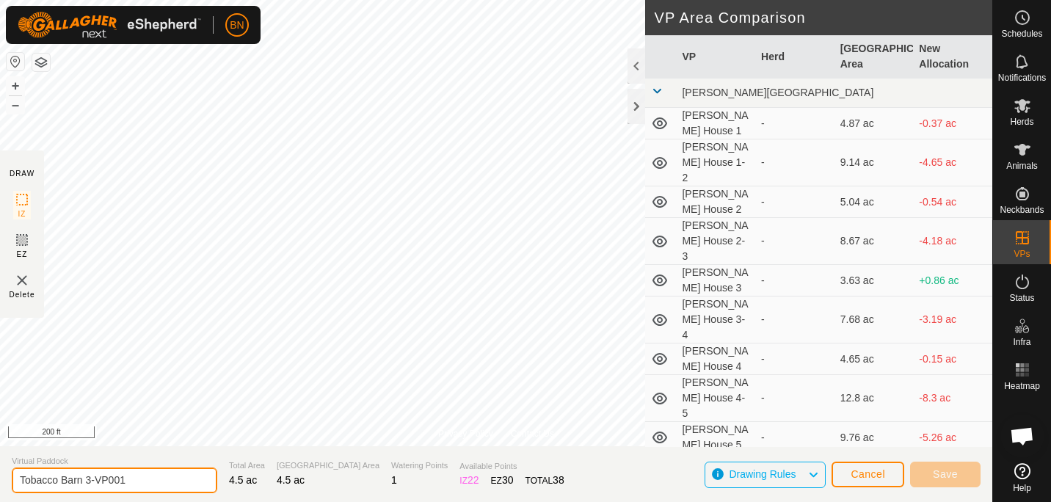
drag, startPoint x: 96, startPoint y: 484, endPoint x: 176, endPoint y: 491, distance: 80.3
click at [176, 491] on input "Tobacco Barn 3-VP001" at bounding box center [115, 481] width 206 height 26
type input "Tobacco Barn 3-4"
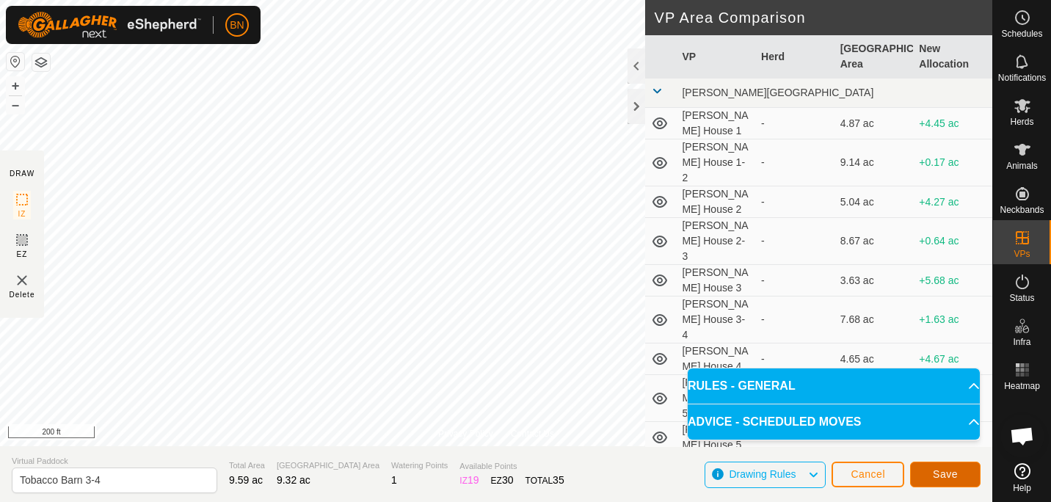
click at [948, 473] on span "Save" at bounding box center [945, 474] width 25 height 12
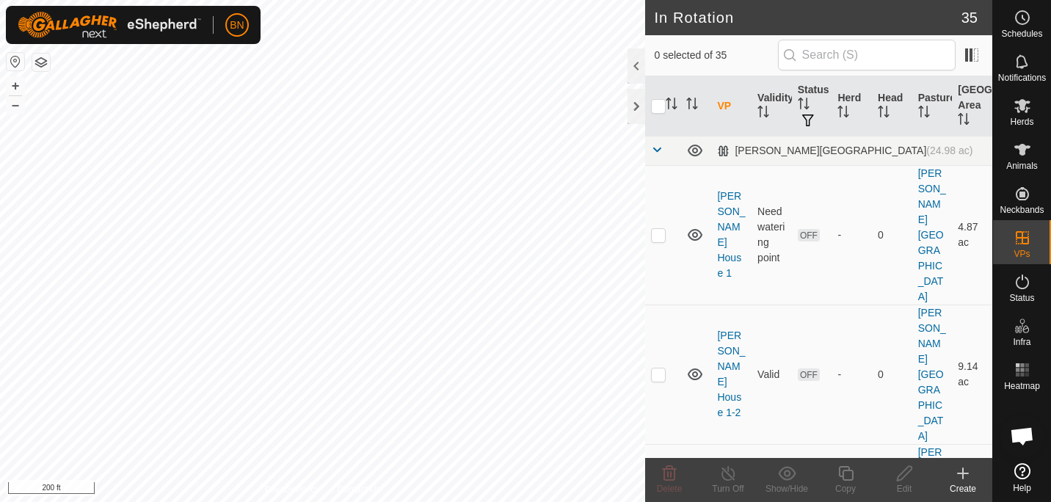
checkbox input "true"
click at [844, 481] on icon at bounding box center [846, 474] width 18 height 18
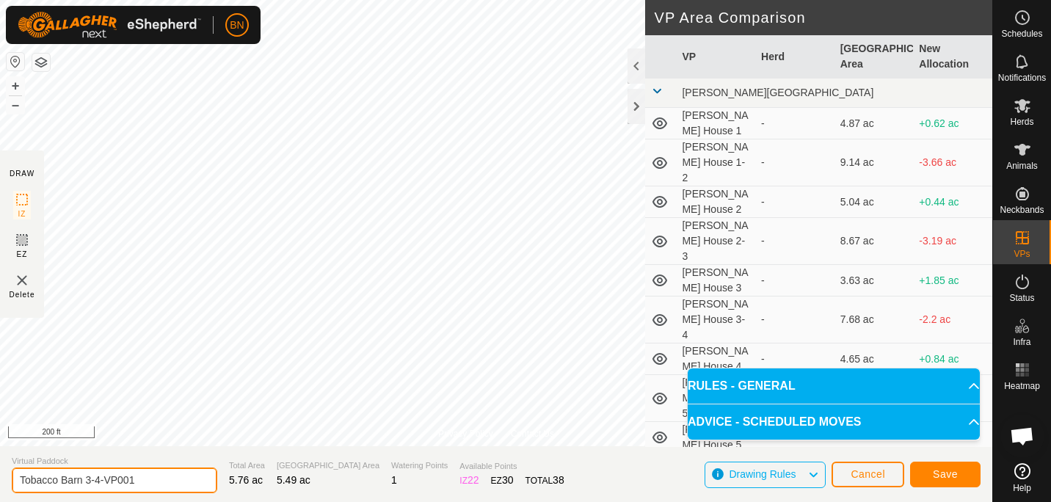
drag, startPoint x: 164, startPoint y: 482, endPoint x: 85, endPoint y: 481, distance: 78.5
click at [85, 481] on input "Tobacco Barn 3-4-VP001" at bounding box center [115, 481] width 206 height 26
type input "Tobacco Barn 4"
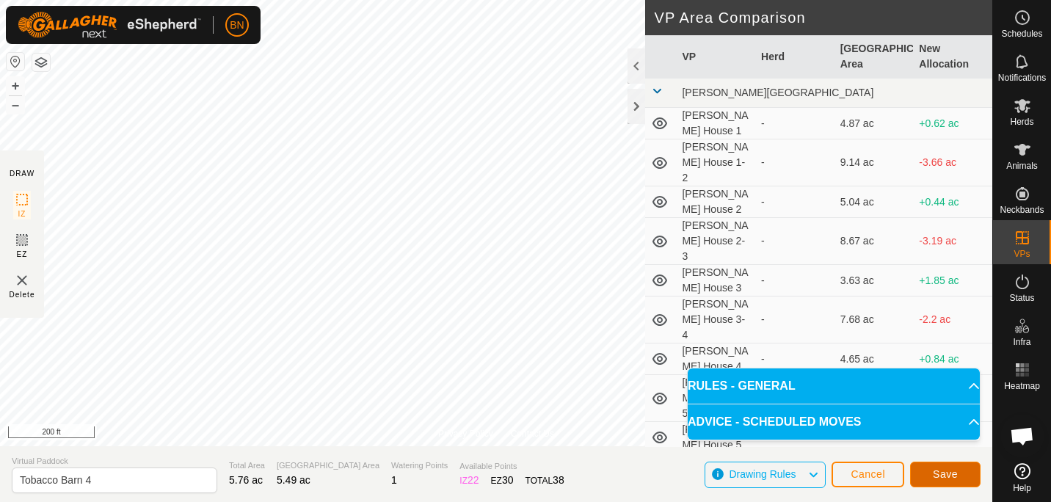
click at [950, 479] on span "Save" at bounding box center [945, 474] width 25 height 12
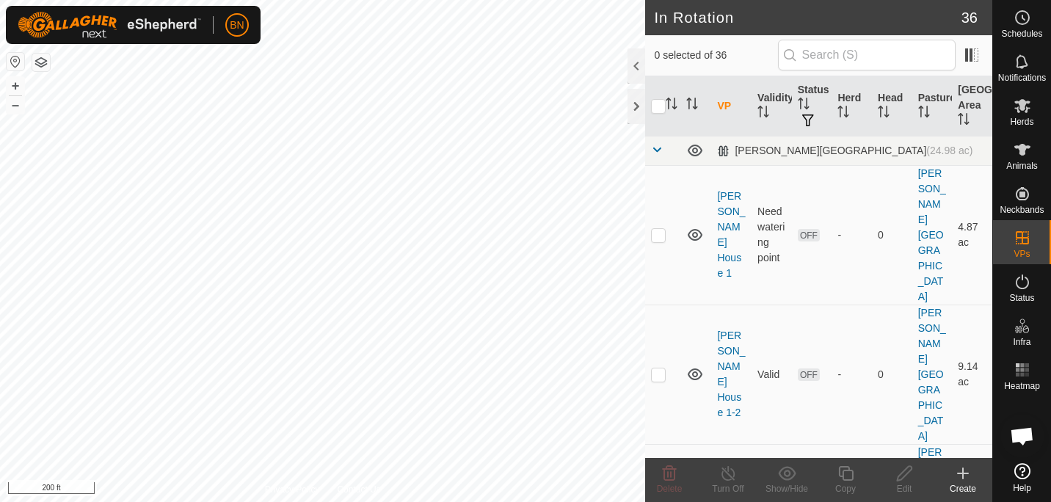
checkbox input "true"
click at [857, 478] on copy-svg-icon at bounding box center [845, 474] width 59 height 18
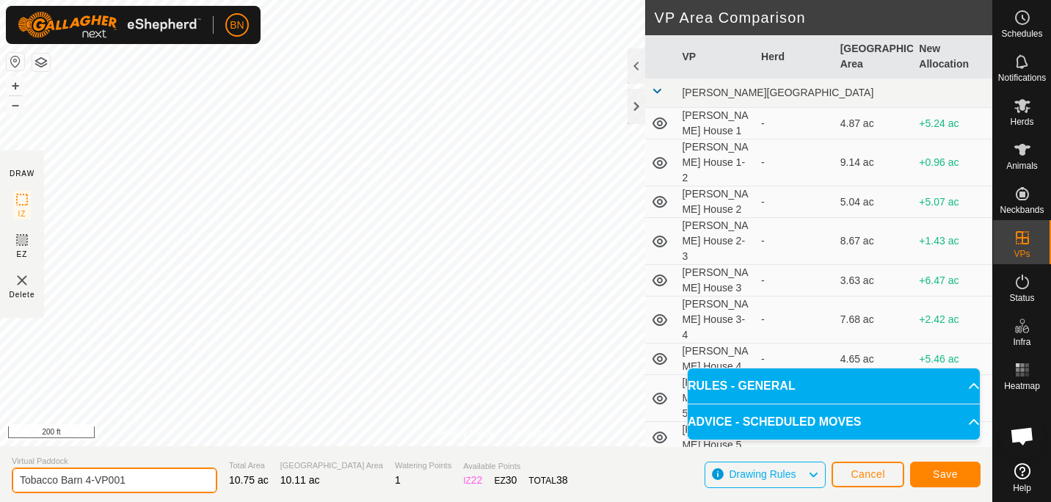
drag, startPoint x: 134, startPoint y: 475, endPoint x: 93, endPoint y: 477, distance: 40.4
click at [93, 477] on input "Tobacco Barn 4-VP001" at bounding box center [115, 481] width 206 height 26
type input "Tobacco Barn 4-5"
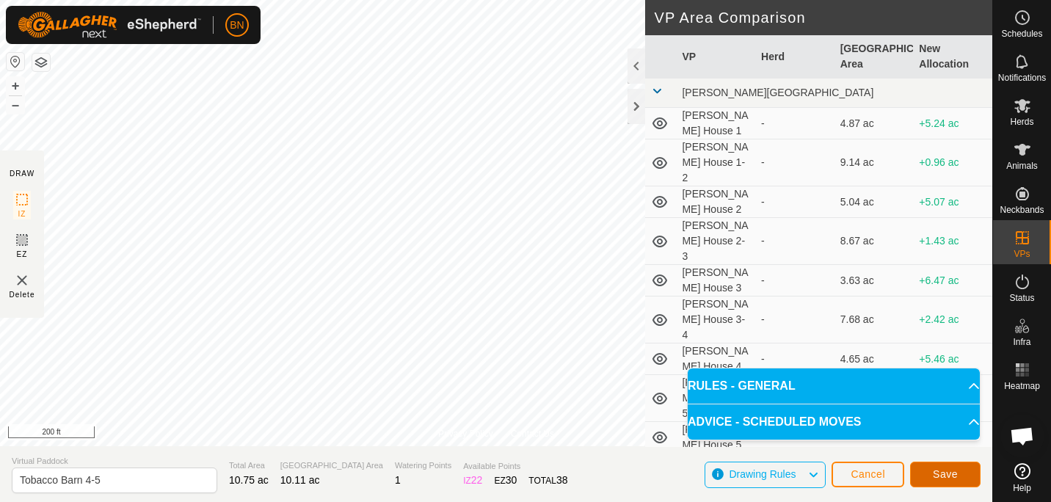
click at [943, 474] on span "Save" at bounding box center [945, 474] width 25 height 12
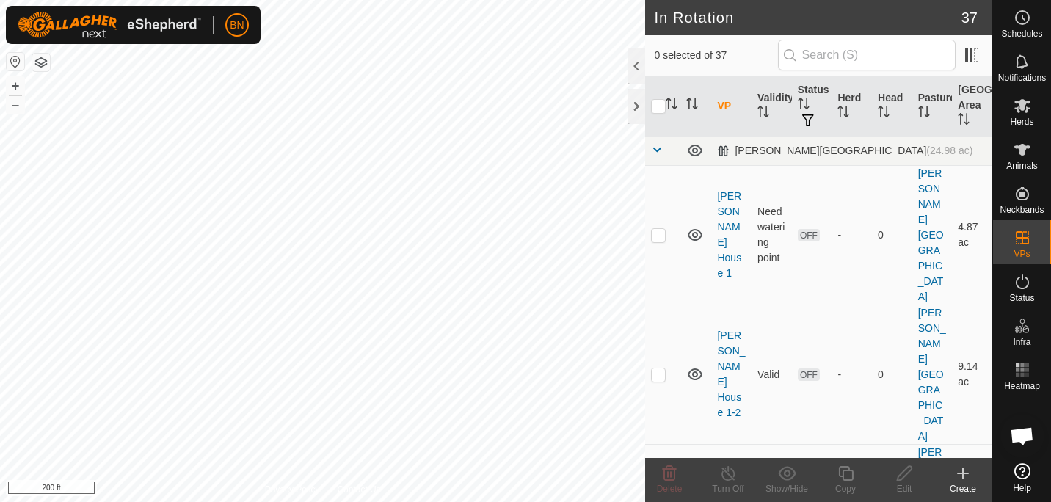
checkbox input "true"
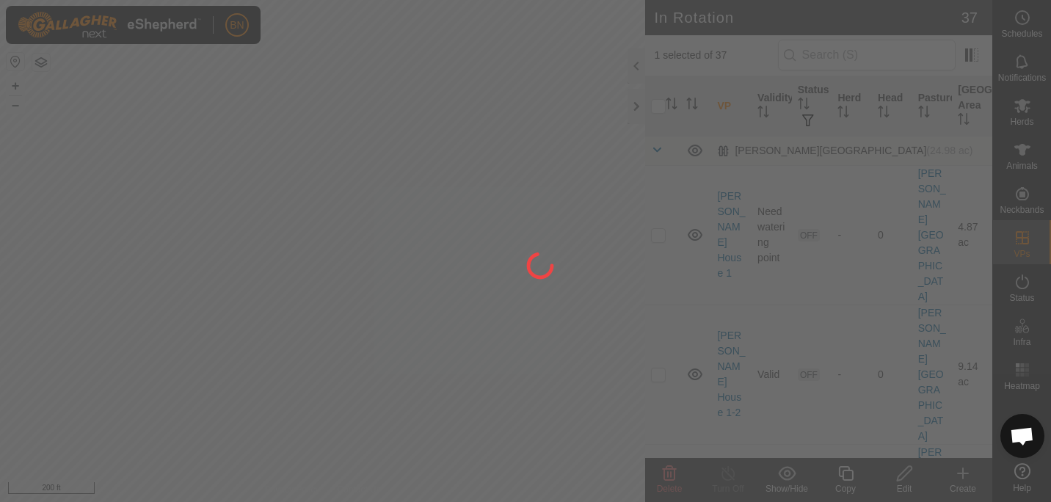
click at [850, 474] on div at bounding box center [525, 251] width 1051 height 502
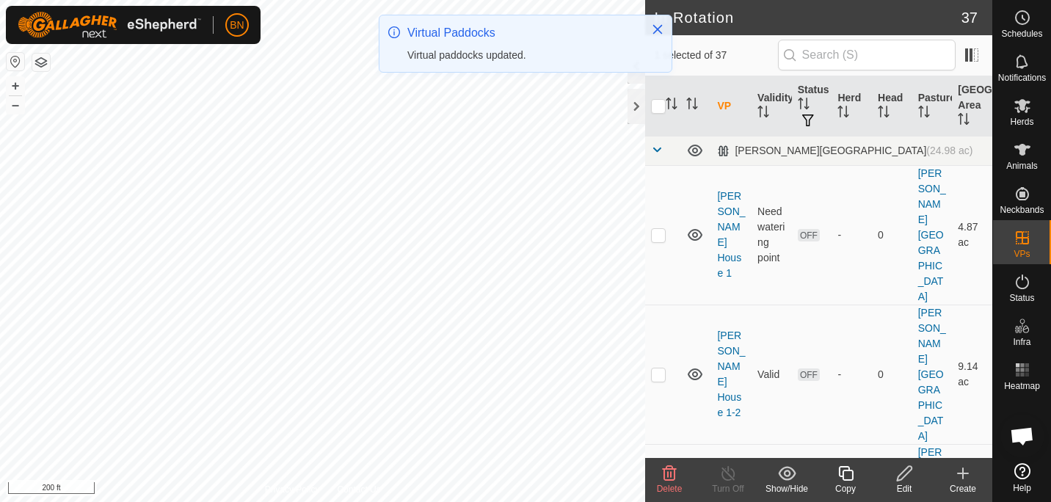
click at [850, 474] on icon at bounding box center [846, 474] width 18 height 18
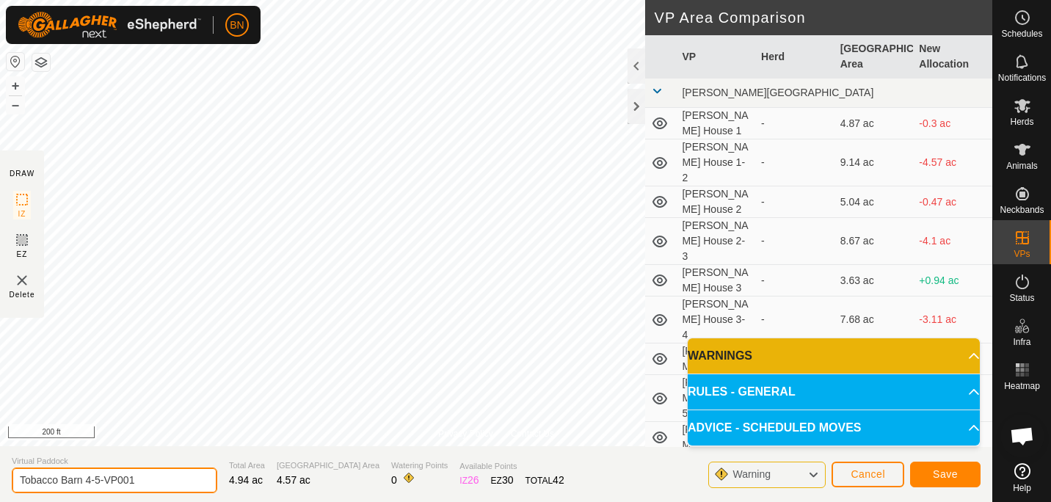
drag, startPoint x: 141, startPoint y: 484, endPoint x: 104, endPoint y: 489, distance: 37.0
click at [104, 489] on input "Tobacco Barn 4-5-VP001" at bounding box center [115, 481] width 206 height 26
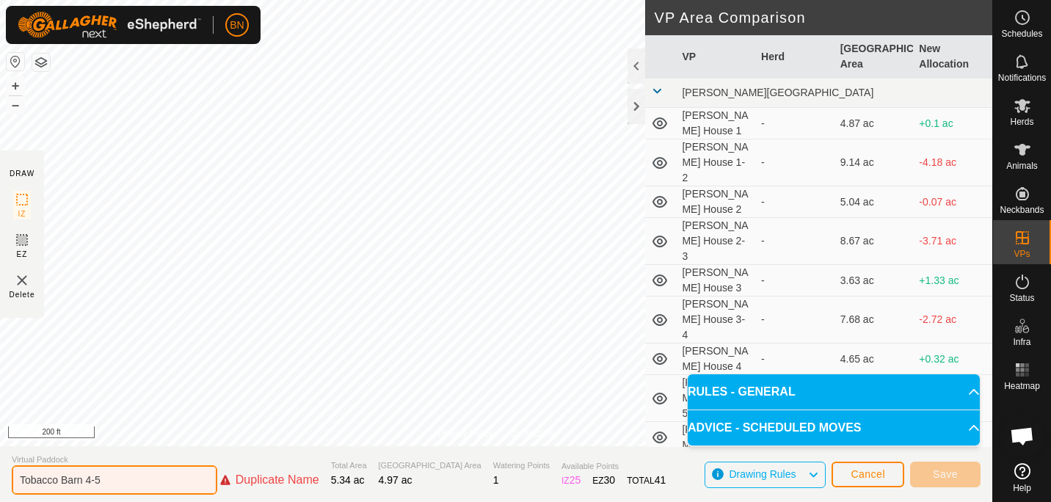
click at [128, 484] on input "Tobacco Barn 4-5" at bounding box center [115, 479] width 206 height 29
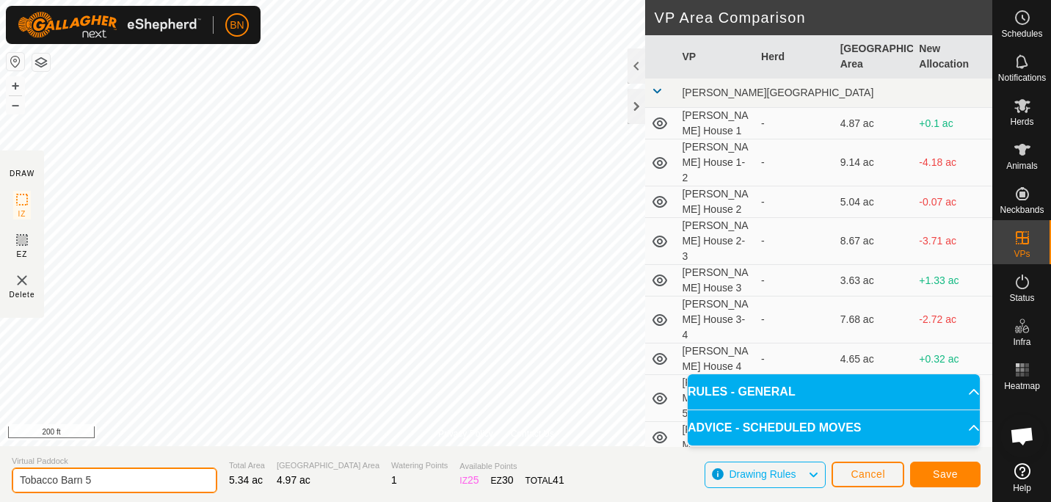
type input "Tobacco Barn 5"
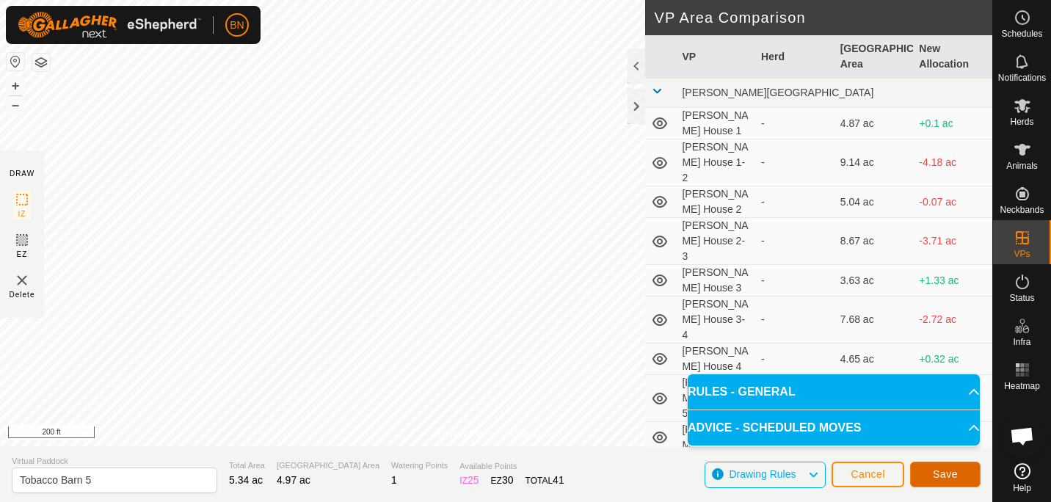
click at [952, 468] on span "Save" at bounding box center [945, 474] width 25 height 12
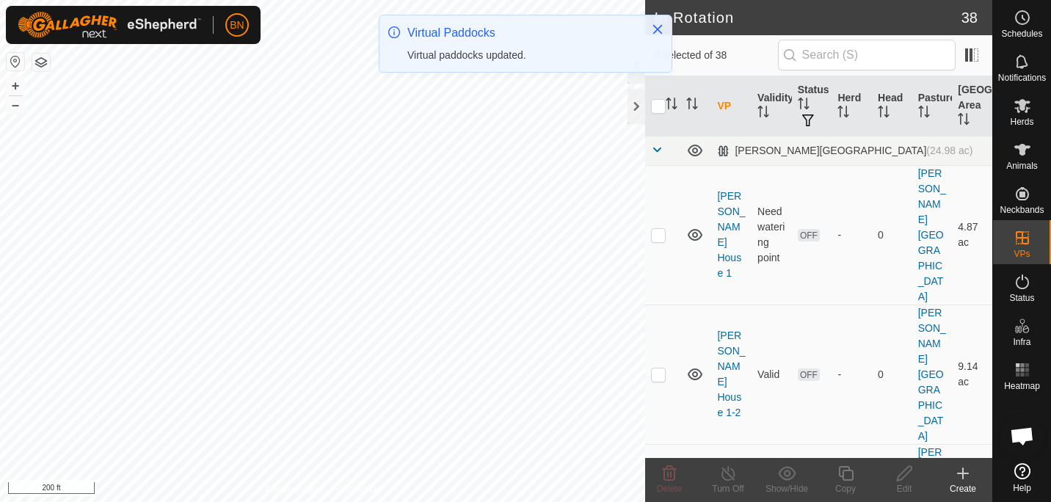
checkbox input "true"
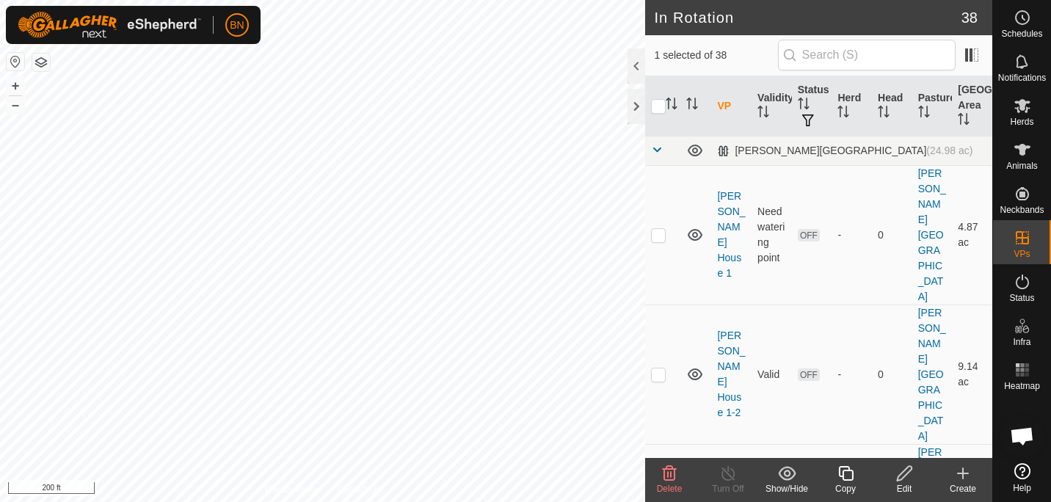
click at [854, 473] on copy-svg-icon at bounding box center [845, 474] width 59 height 18
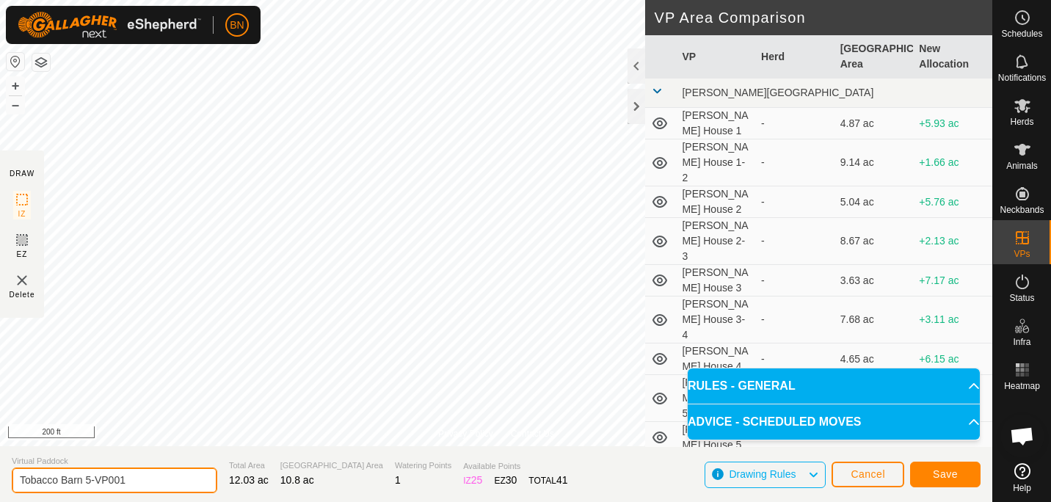
drag, startPoint x: 134, startPoint y: 484, endPoint x: 93, endPoint y: 487, distance: 40.5
click at [93, 487] on input "Tobacco Barn 5-VP001" at bounding box center [115, 481] width 206 height 26
type input "Tobacco Barn 5-6"
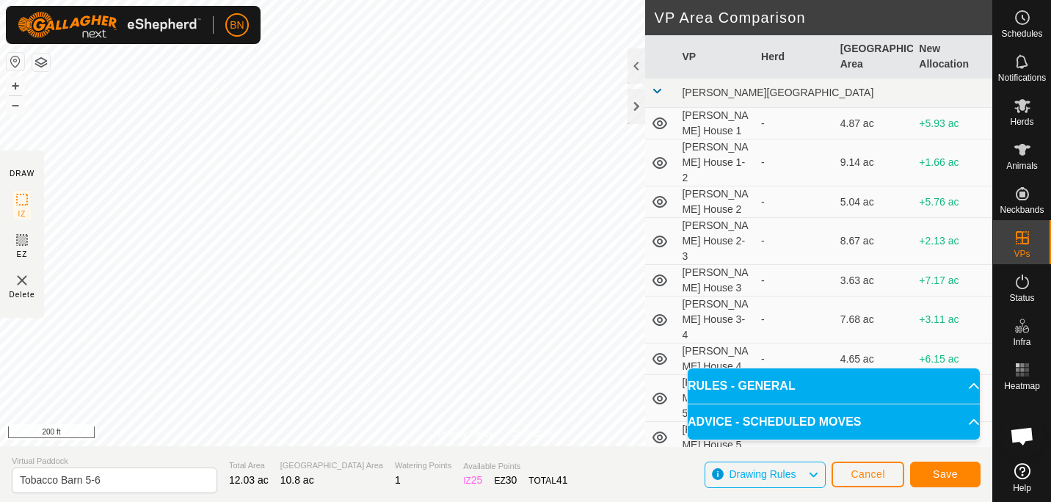
click at [146, 20] on div "BN Schedules Notifications Herds Animals Neckbands VPs Status Infra Heatmap Hel…" at bounding box center [525, 251] width 1051 height 502
click at [956, 480] on button "Save" at bounding box center [945, 475] width 70 height 26
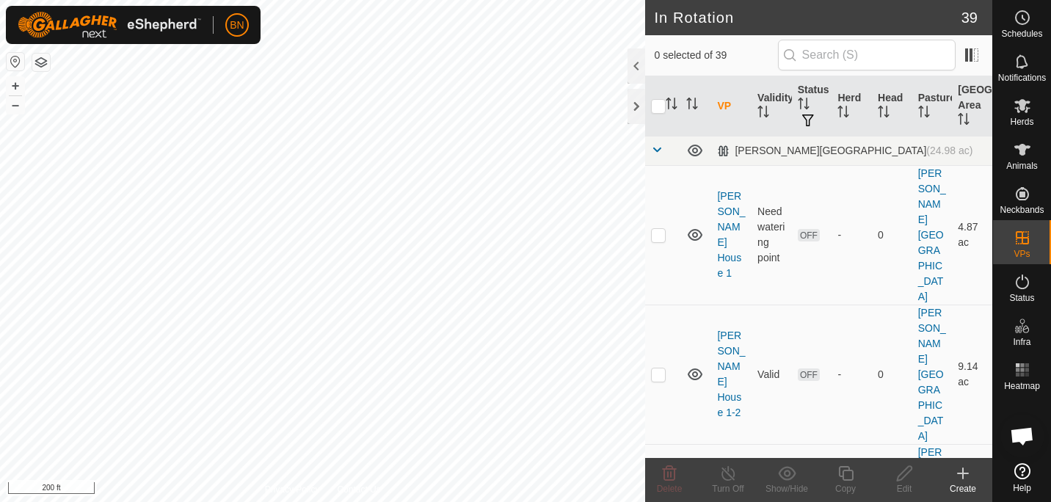
checkbox input "true"
click at [849, 473] on icon at bounding box center [846, 474] width 18 height 18
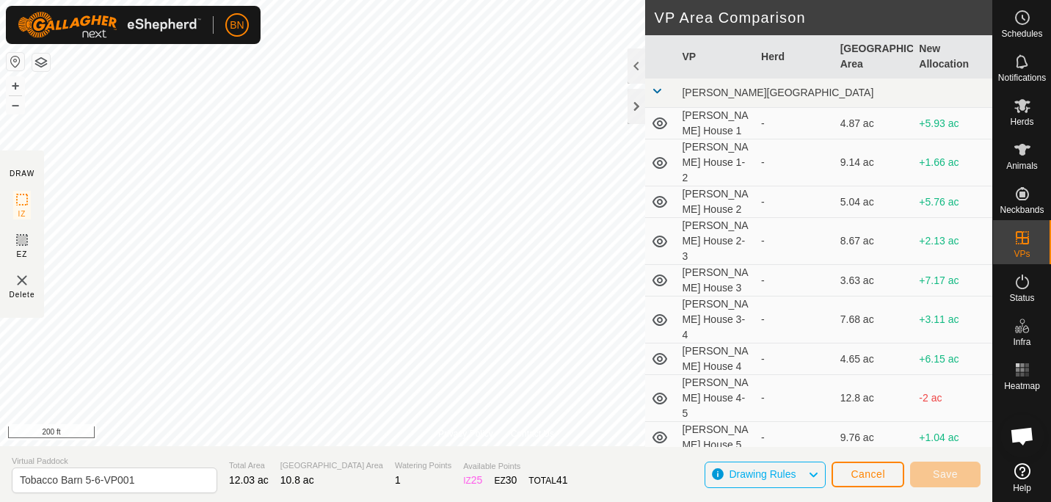
click at [407, 332] on div "BN Schedules Notifications Herds Animals Neckbands VPs Status Infra Heatmap Hel…" at bounding box center [525, 251] width 1051 height 502
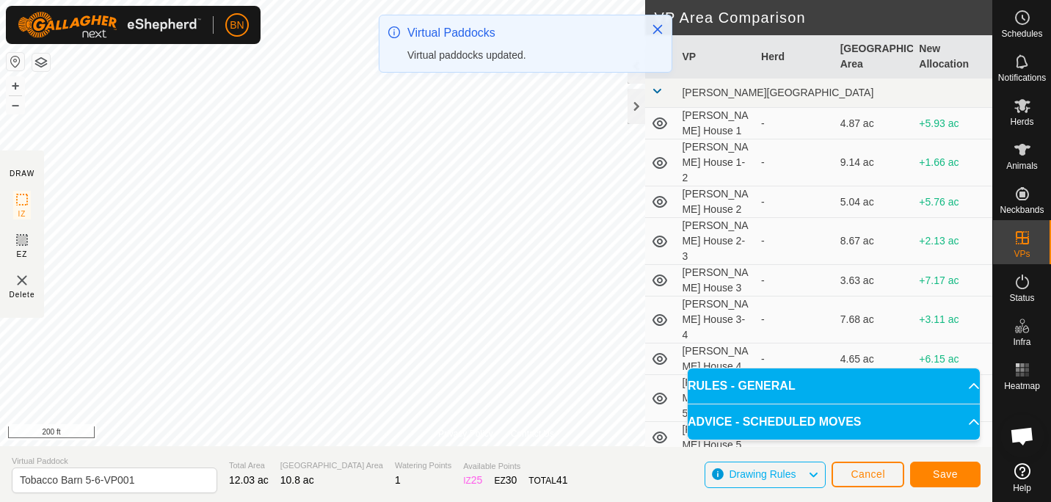
click at [538, 37] on div "Virtual Paddocks" at bounding box center [521, 33] width 229 height 18
click at [662, 24] on icon "Close" at bounding box center [658, 29] width 12 height 12
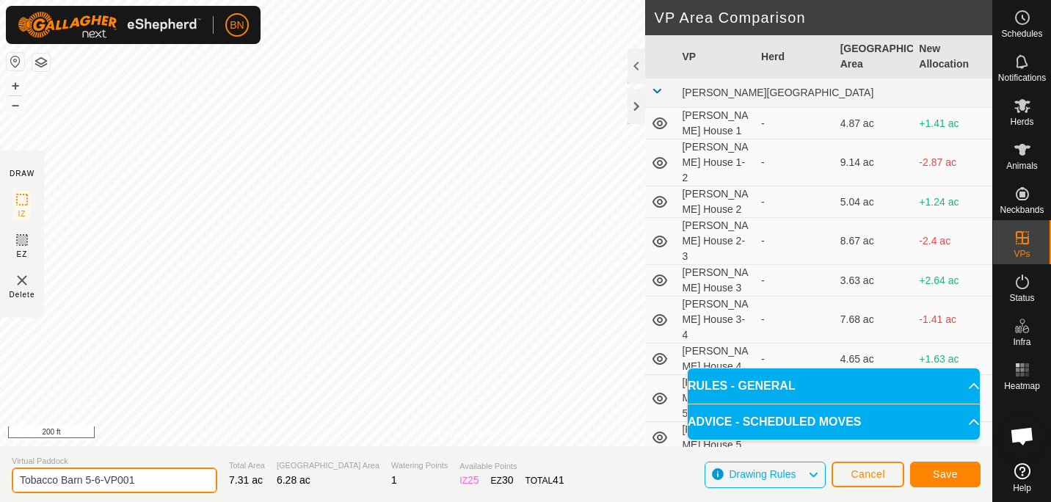
drag, startPoint x: 82, startPoint y: 481, endPoint x: 219, endPoint y: 490, distance: 136.8
click at [219, 490] on section "Virtual Paddock Tobacco Barn 5-6-VP001 Total Area 7.31 ac Grazing Area 6.28 ac …" at bounding box center [496, 474] width 992 height 56
click at [141, 473] on input "Tobacco Barn6" at bounding box center [115, 481] width 206 height 26
type input "Tobacco Barn 6"
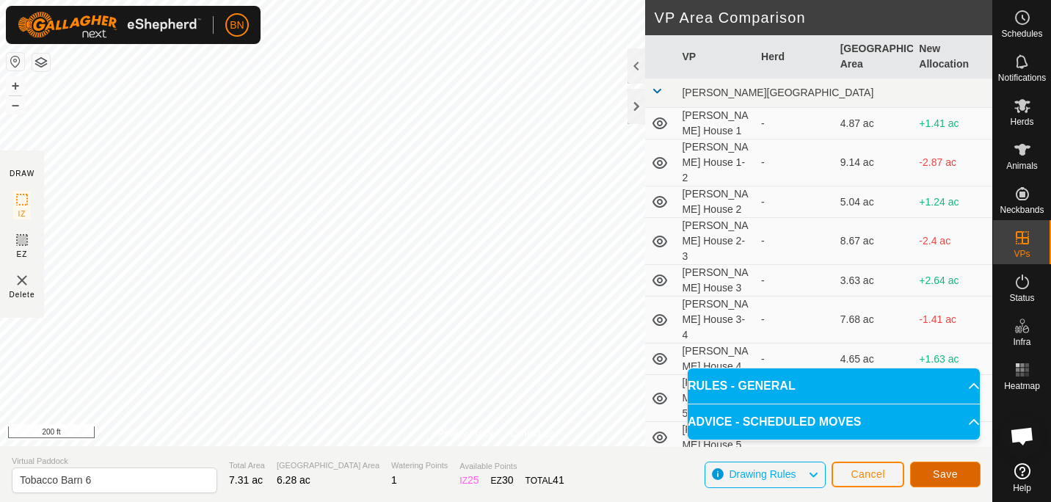
click at [949, 479] on span "Save" at bounding box center [945, 474] width 25 height 12
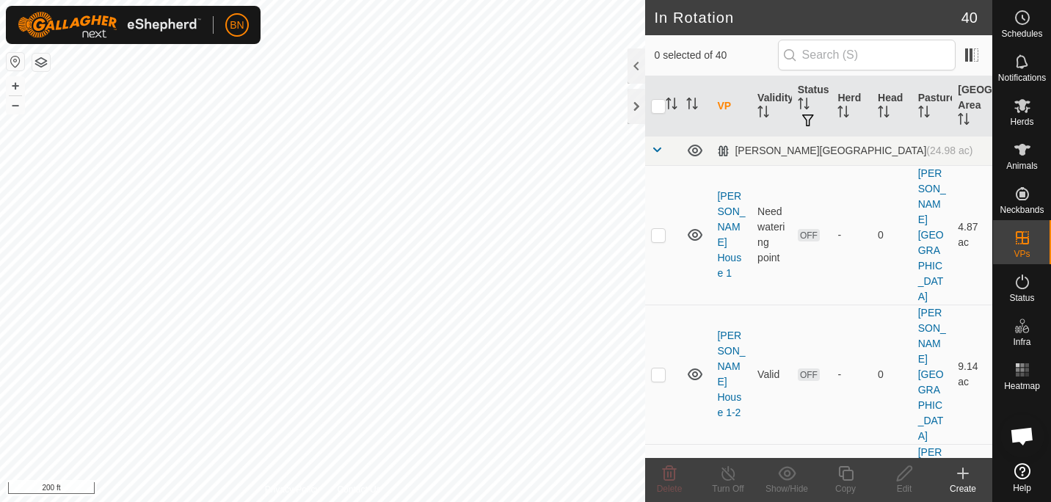
checkbox input "true"
checkbox input "false"
checkbox input "true"
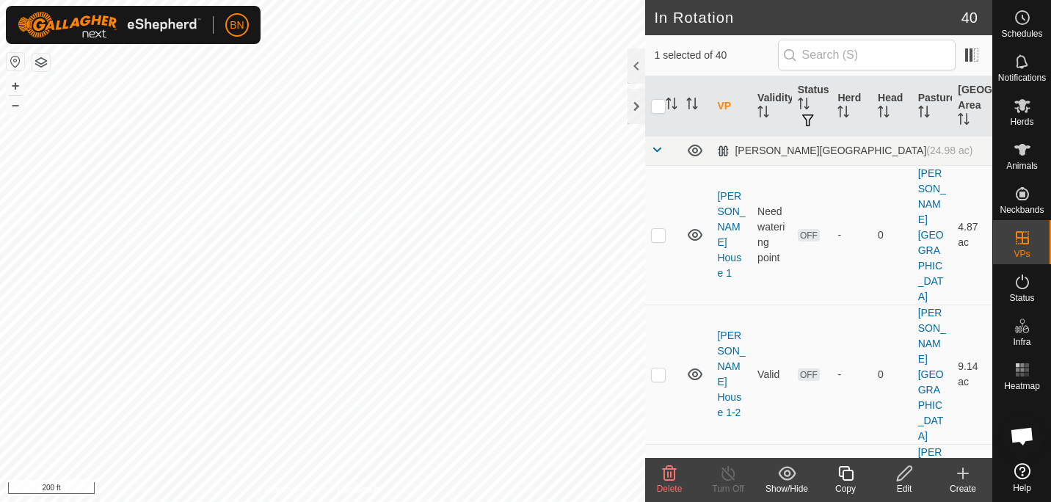
click at [840, 481] on icon at bounding box center [846, 474] width 18 height 18
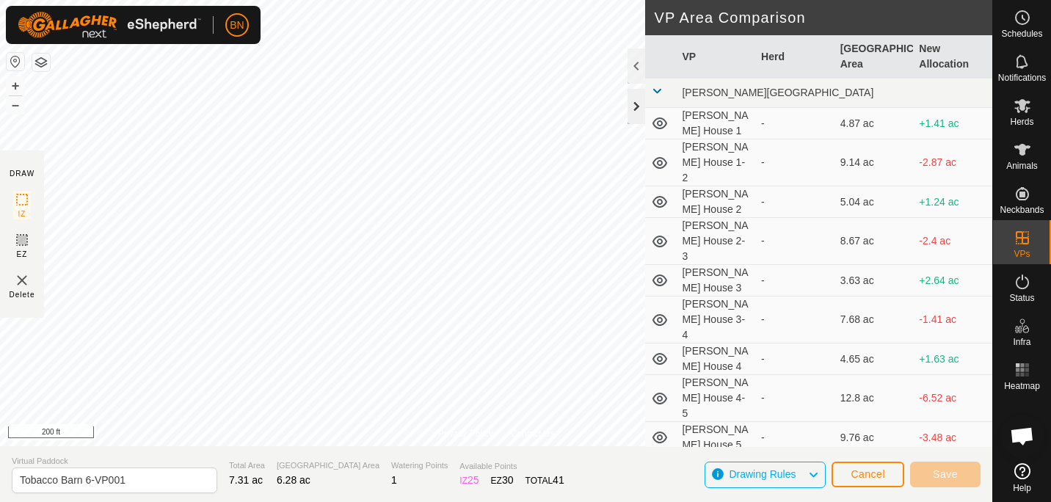
click at [636, 98] on div at bounding box center [637, 106] width 18 height 35
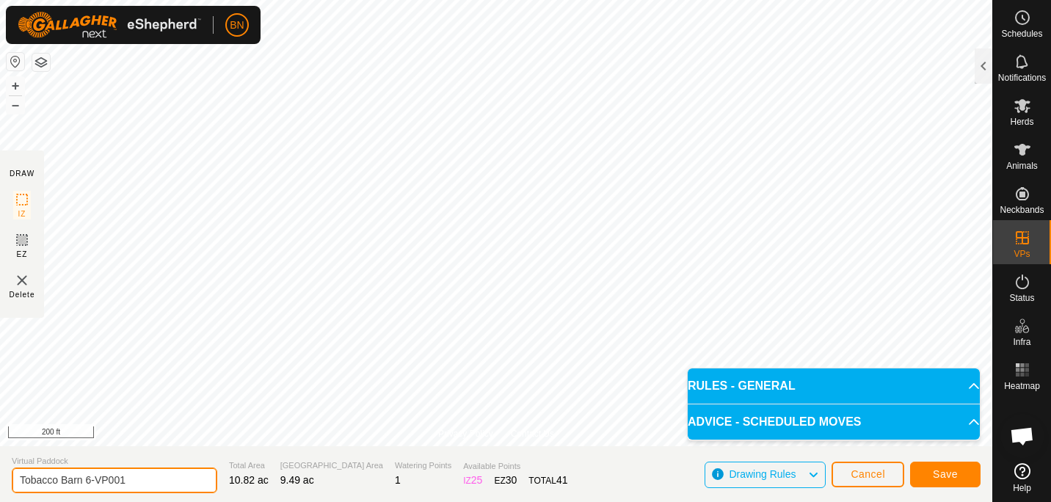
drag, startPoint x: 155, startPoint y: 479, endPoint x: 95, endPoint y: 480, distance: 59.5
click at [95, 480] on input "Tobacco Barn 6-VP001" at bounding box center [115, 481] width 206 height 26
type input "Tobacco Barn 6-7"
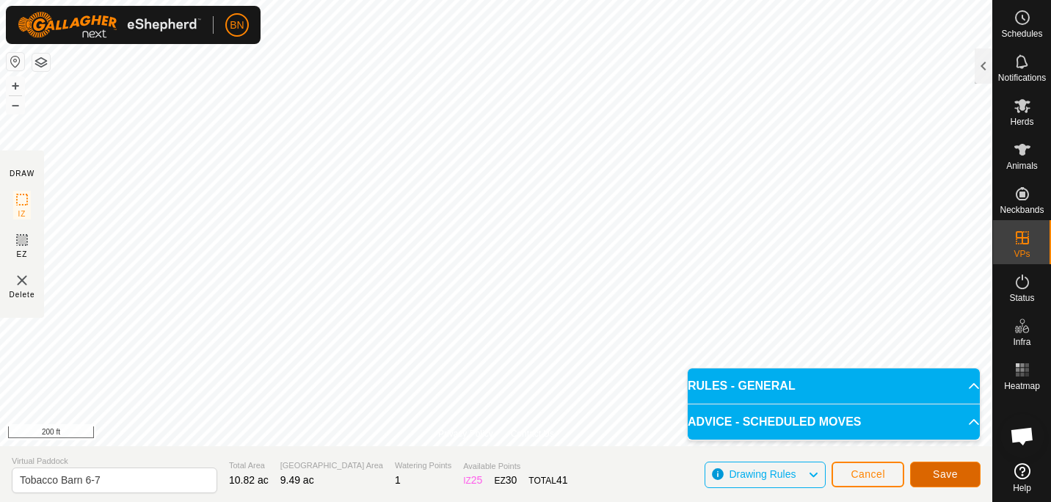
click at [941, 476] on span "Save" at bounding box center [945, 474] width 25 height 12
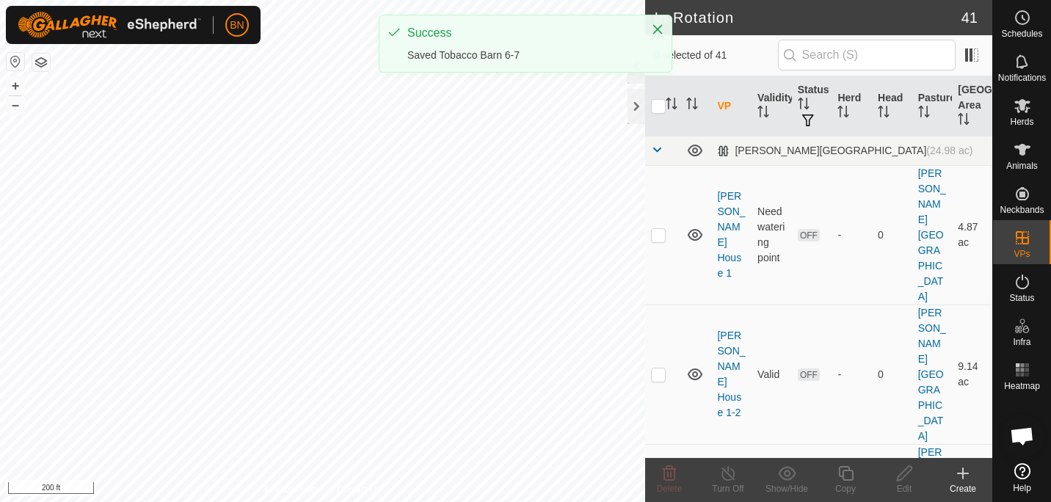
checkbox input "true"
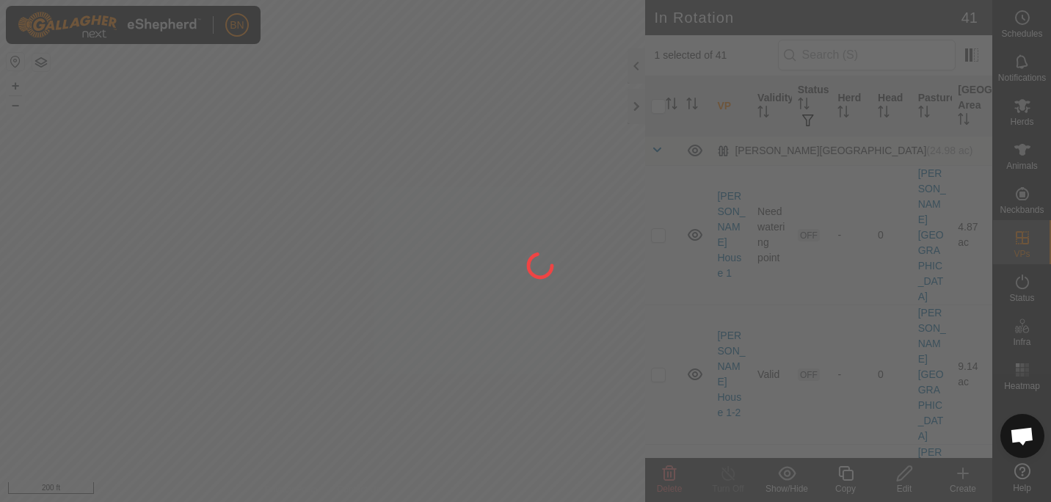
click at [849, 468] on div at bounding box center [525, 251] width 1051 height 502
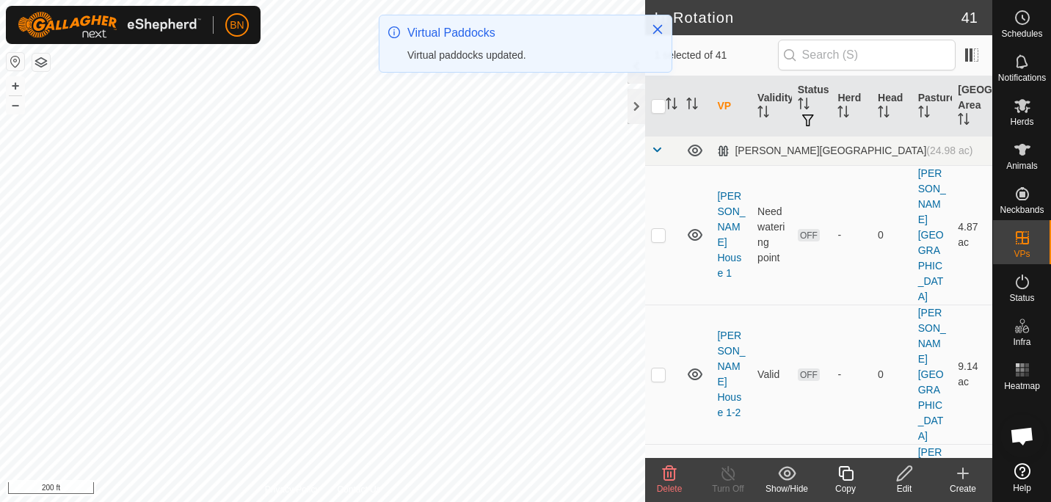
click at [846, 478] on icon at bounding box center [846, 474] width 18 height 18
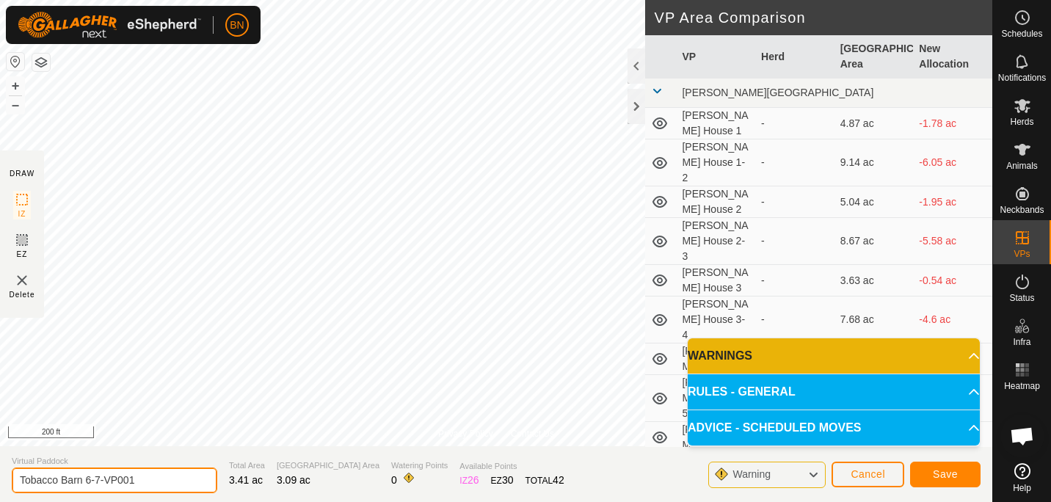
click at [133, 482] on input "Tobacco Barn 6-7-VP001" at bounding box center [115, 481] width 206 height 26
drag, startPoint x: 133, startPoint y: 482, endPoint x: 84, endPoint y: 489, distance: 49.7
click at [84, 489] on input "Tobacco Barn 6-7-VP001" at bounding box center [115, 481] width 206 height 26
type input "Tobacco Barn7"
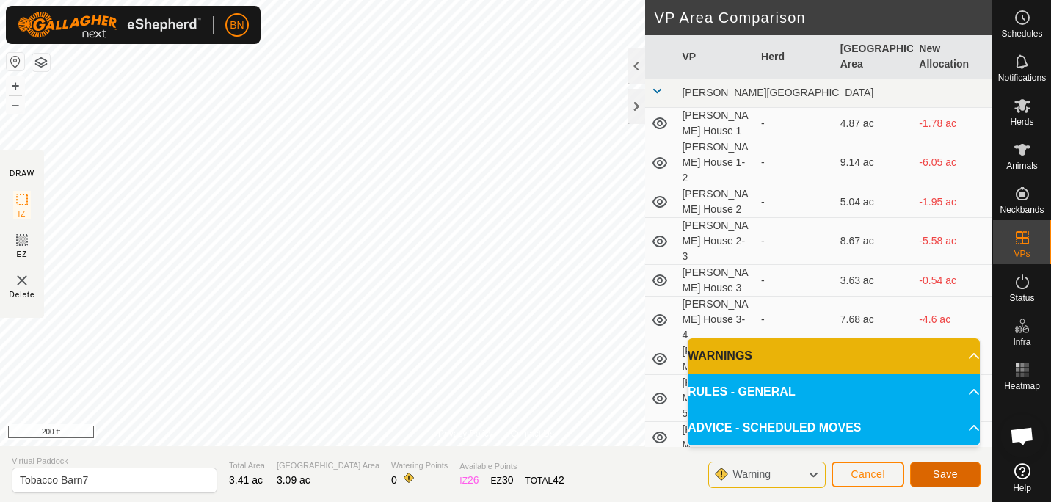
click at [943, 476] on span "Save" at bounding box center [945, 474] width 25 height 12
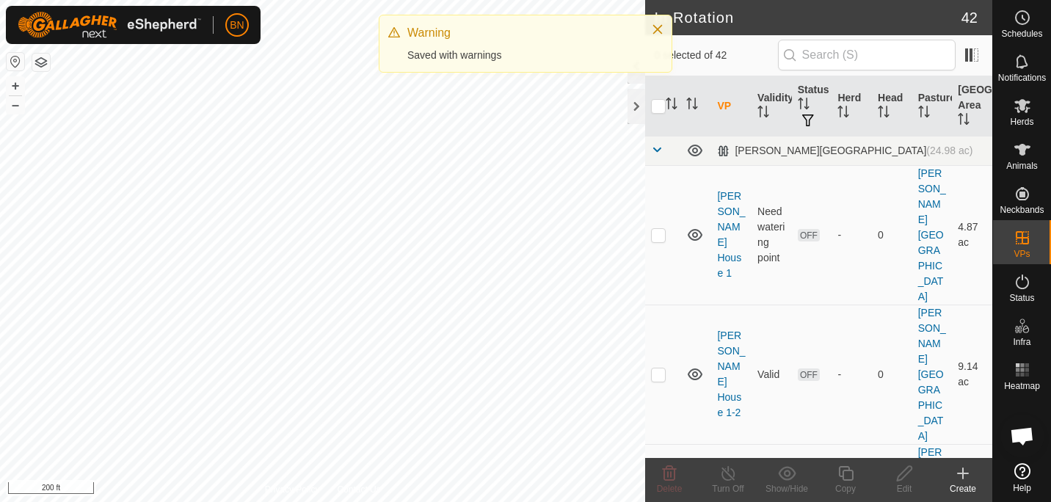
checkbox input "true"
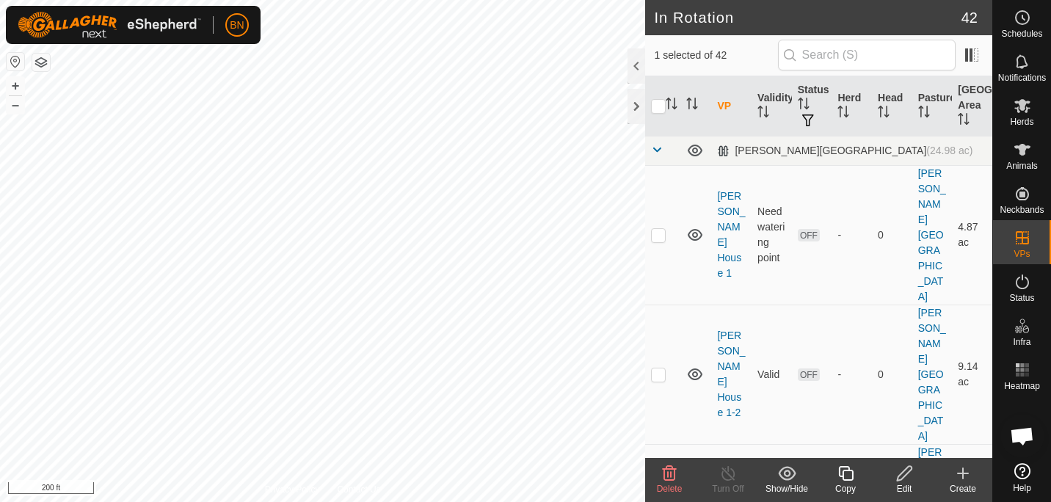
click at [850, 479] on icon at bounding box center [845, 473] width 15 height 15
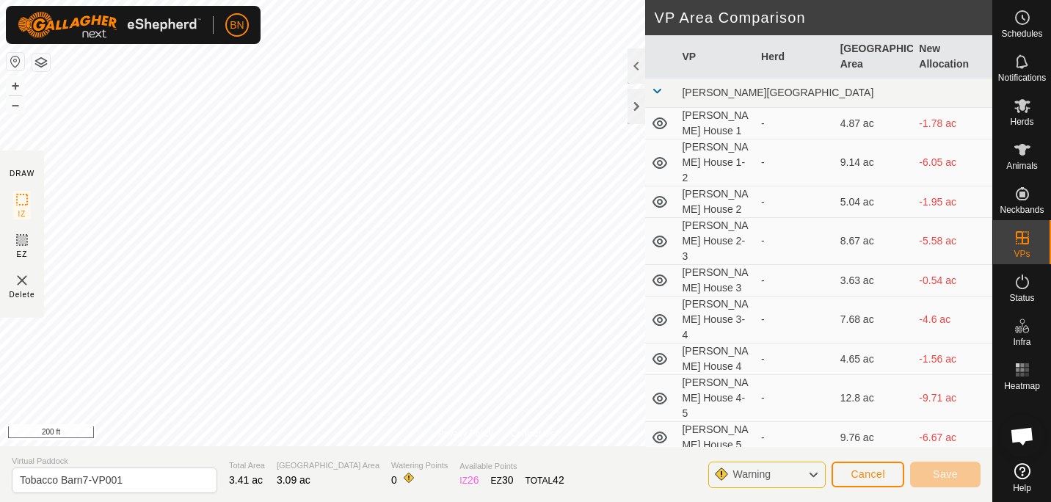
click at [294, 287] on div "BN Schedules Notifications Herds Animals Neckbands VPs Status Infra Heatmap Hel…" at bounding box center [525, 251] width 1051 height 502
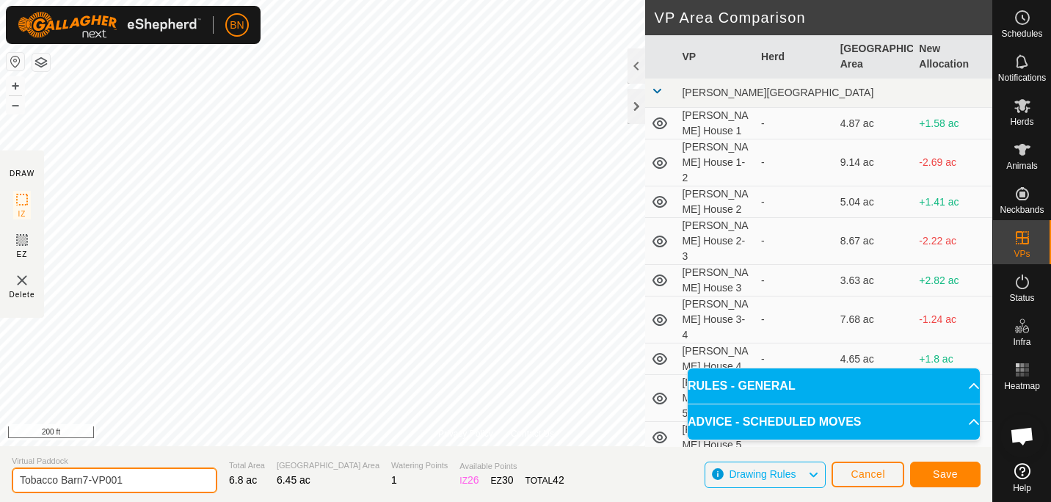
click at [135, 479] on input "Tobacco Barn7-VP001" at bounding box center [115, 481] width 206 height 26
type input "Tobacco Barn7-8"
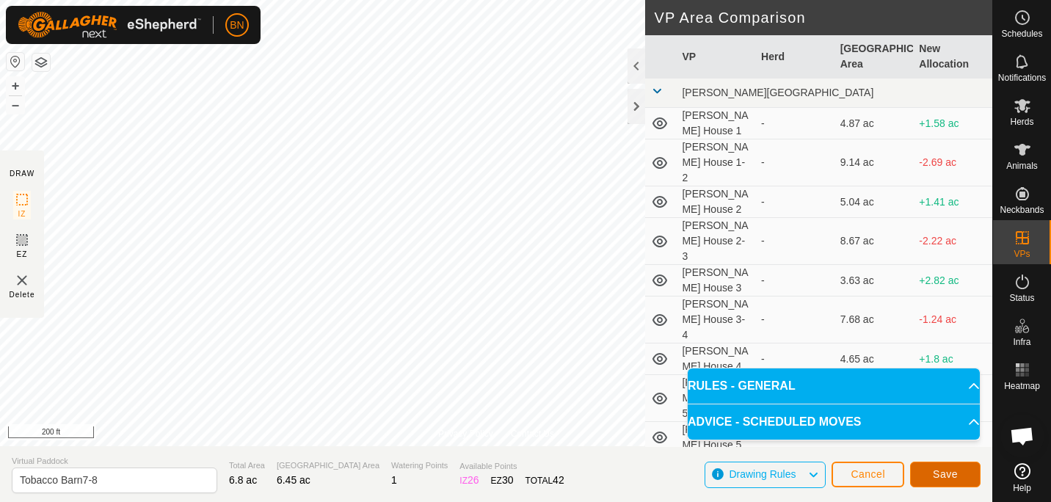
click at [929, 474] on button "Save" at bounding box center [945, 475] width 70 height 26
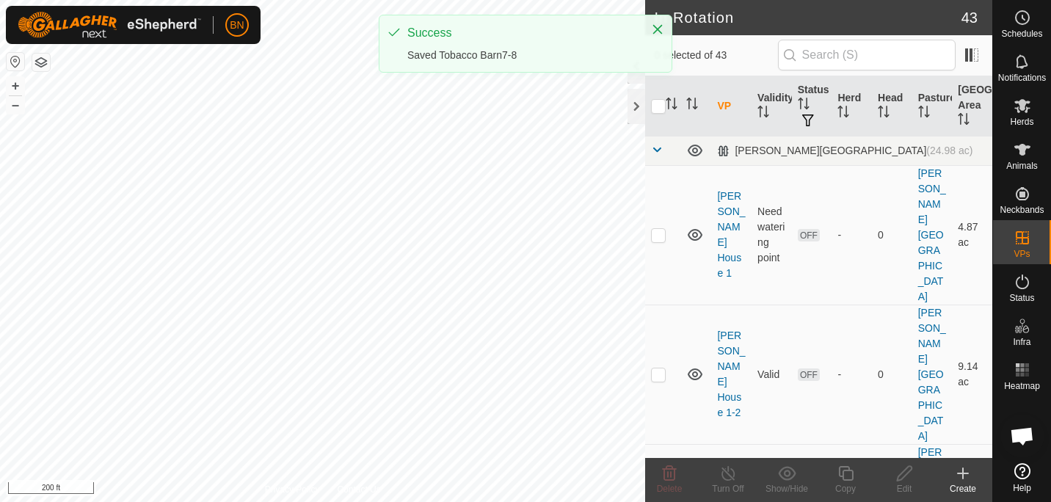
checkbox input "true"
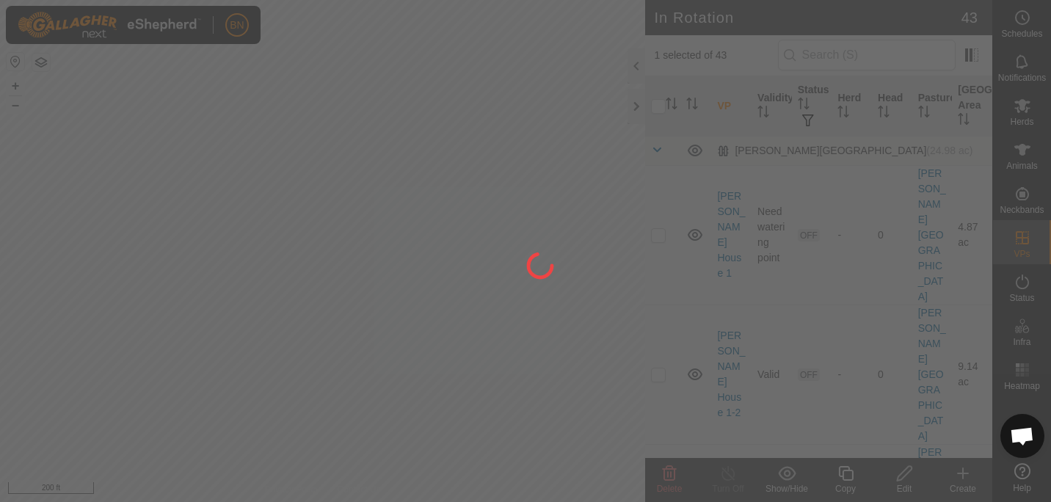
click at [849, 476] on div at bounding box center [525, 251] width 1051 height 502
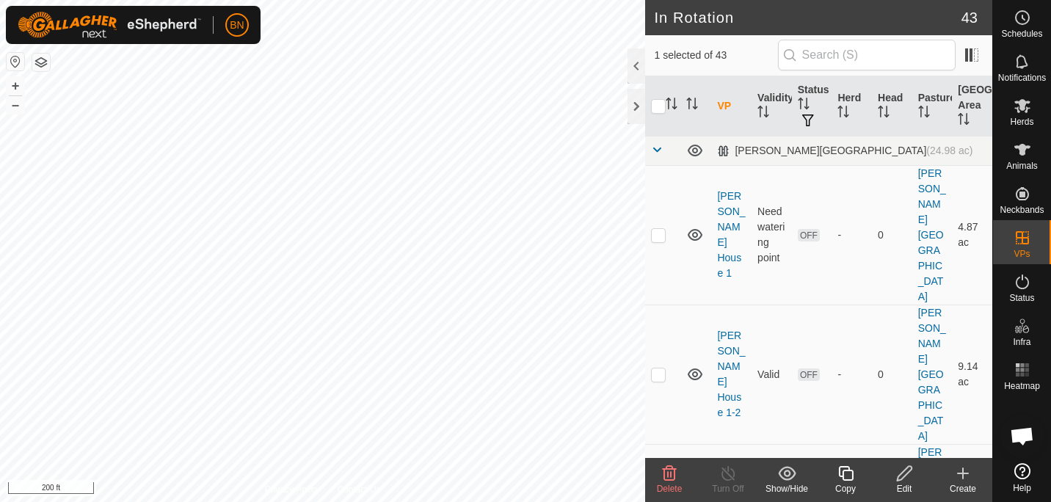
click at [849, 476] on icon at bounding box center [846, 474] width 18 height 18
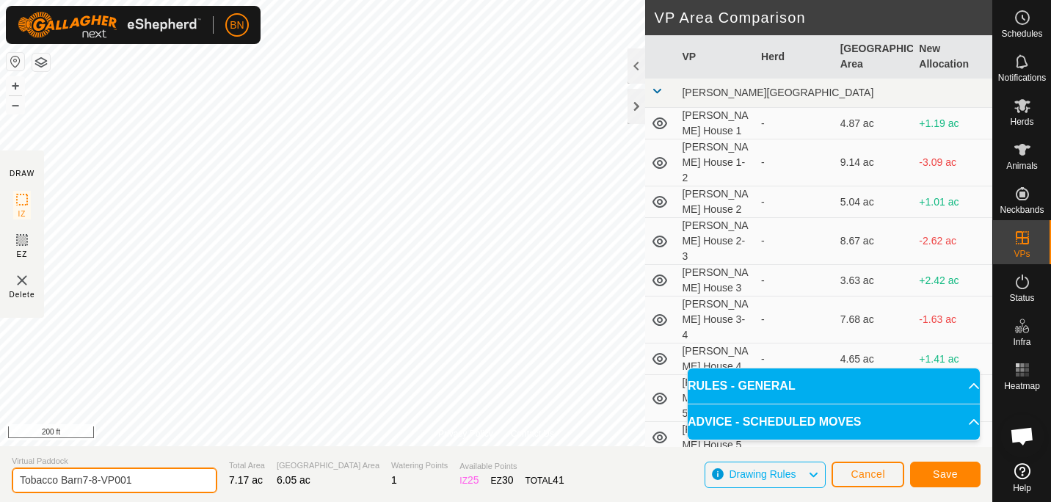
drag, startPoint x: 149, startPoint y: 476, endPoint x: 83, endPoint y: 479, distance: 66.1
click at [83, 479] on input "Tobacco Barn7-8-VP001" at bounding box center [115, 481] width 206 height 26
click at [82, 480] on input "Tobacco Barn8" at bounding box center [115, 481] width 206 height 26
type input "Tobacco Barn 8"
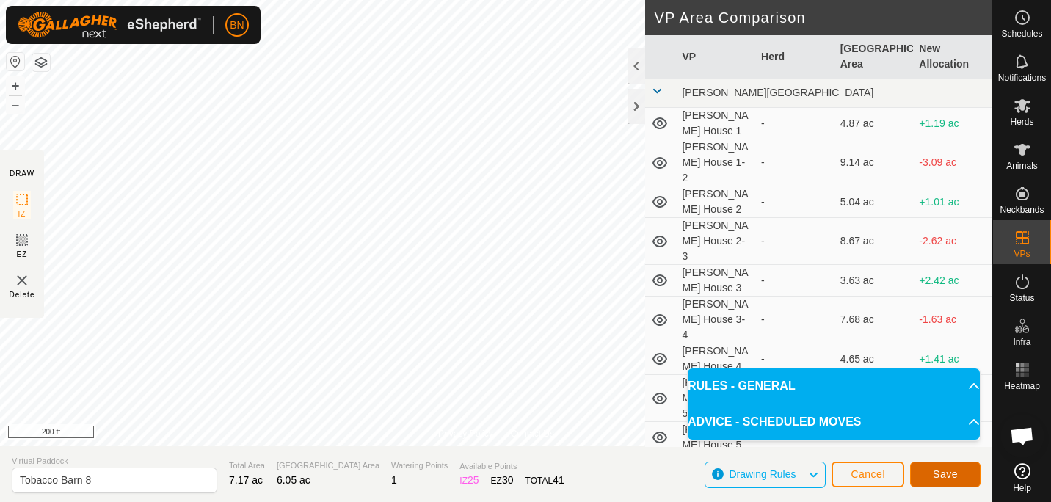
click at [943, 476] on span "Save" at bounding box center [945, 474] width 25 height 12
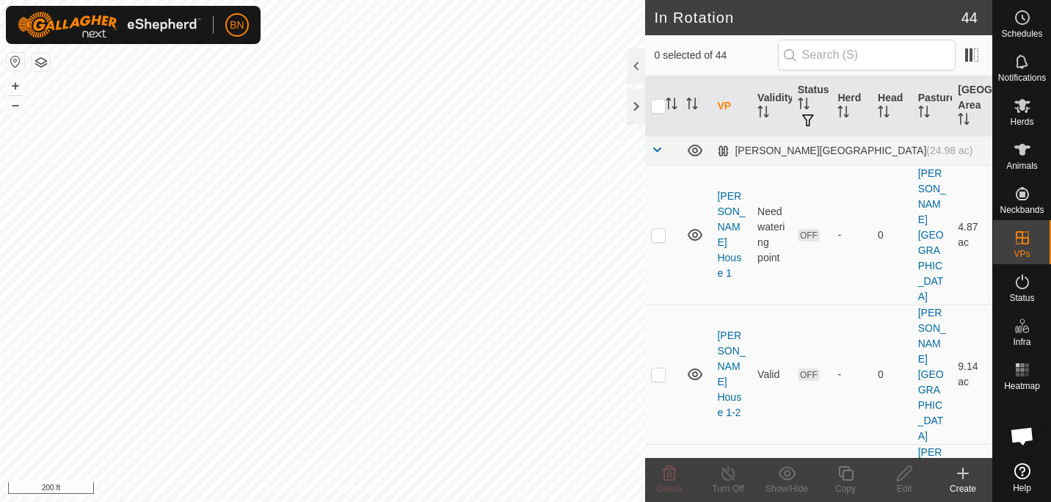
checkbox input "true"
click at [847, 477] on icon at bounding box center [846, 474] width 18 height 18
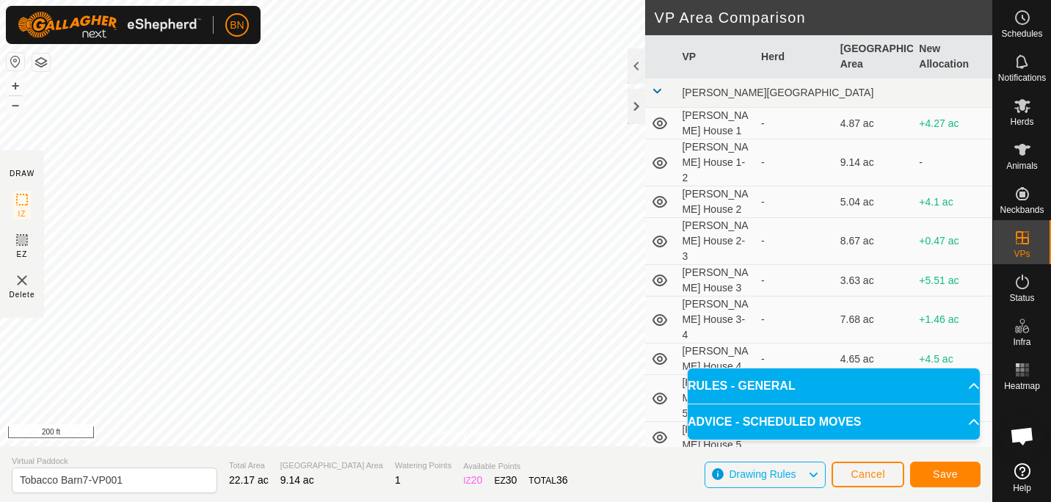
click at [350, 485] on div "Privacy Policy Contact Us Status: OFF Type: Inclusion Zone + – ⇧ i 200 ft DRAW …" at bounding box center [496, 251] width 992 height 502
click at [680, 276] on div "Privacy Policy Contact Us Status: OFF Type: Inclusion Zone + – ⇧ i 200 ft DRAW …" at bounding box center [496, 251] width 992 height 502
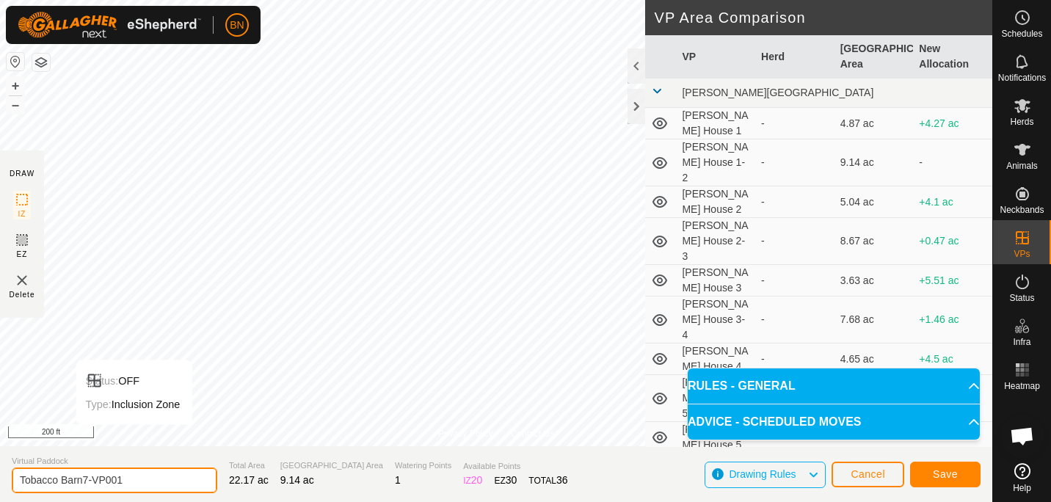
drag, startPoint x: 140, startPoint y: 477, endPoint x: 94, endPoint y: 482, distance: 46.5
click at [94, 482] on input "Tobacco Barn7-VP001" at bounding box center [115, 481] width 206 height 26
type input "Tobacco Barn7- [PERSON_NAME]"
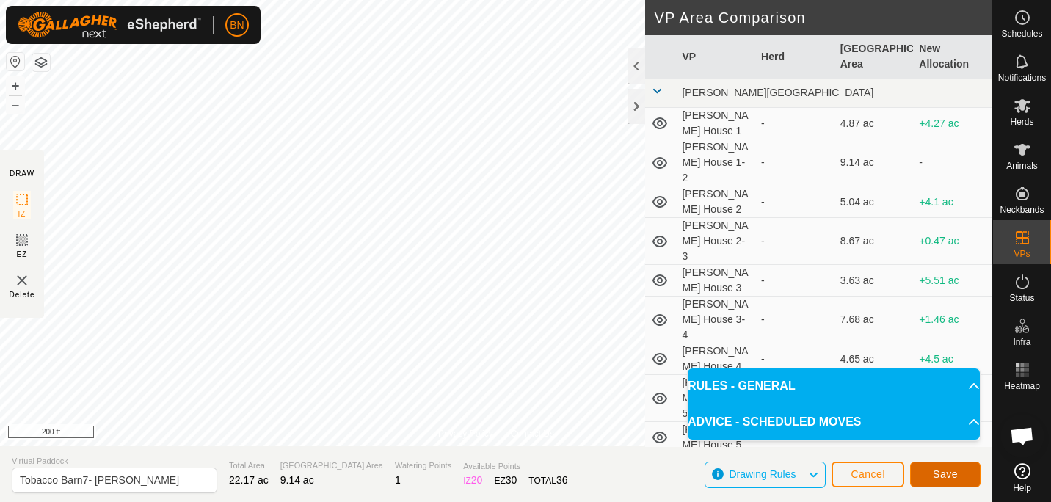
click at [951, 473] on span "Save" at bounding box center [945, 474] width 25 height 12
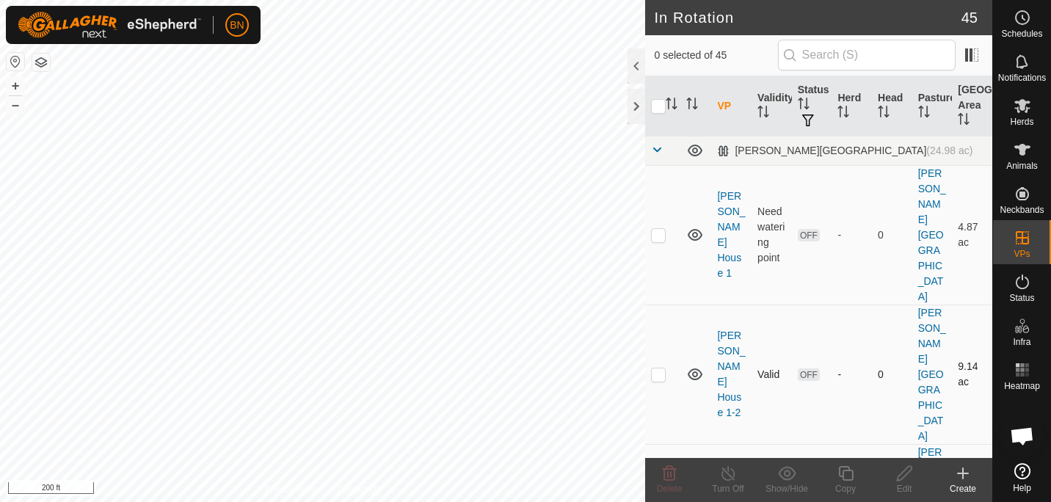
click at [646, 262] on div "In Rotation 45 0 selected of 45 VP Validity Status Herd Head Pasture [GEOGRAPHI…" at bounding box center [496, 251] width 992 height 502
checkbox input "true"
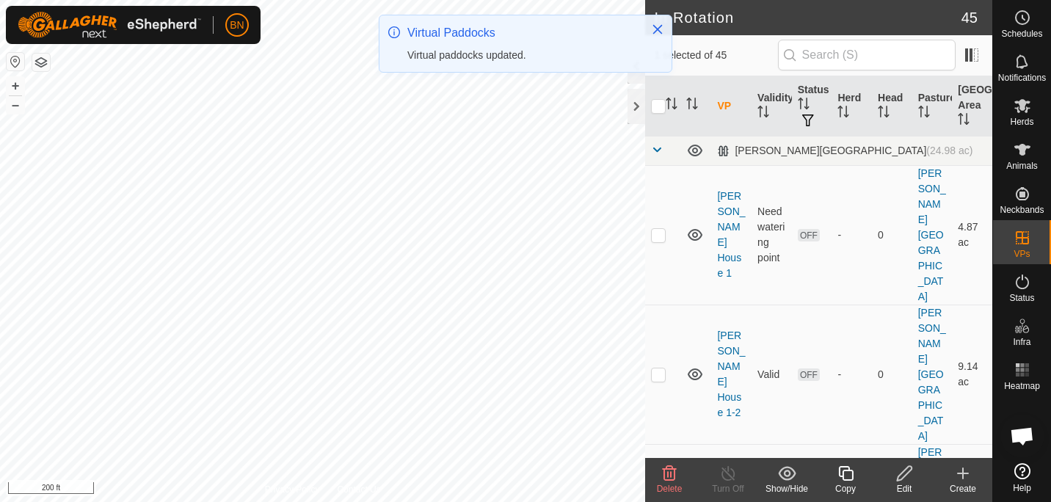
checkbox input "true"
checkbox input "false"
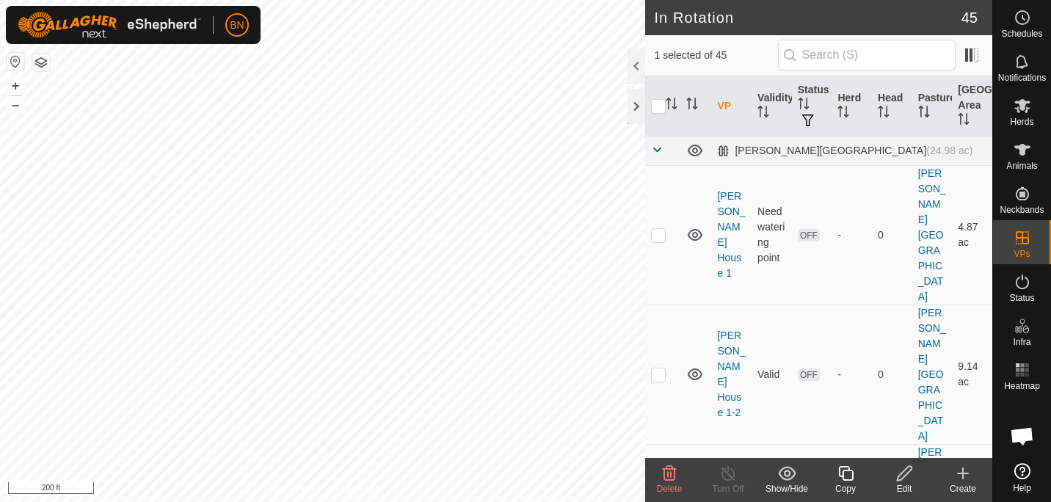
checkbox input "false"
checkbox input "true"
checkbox input "false"
checkbox input "true"
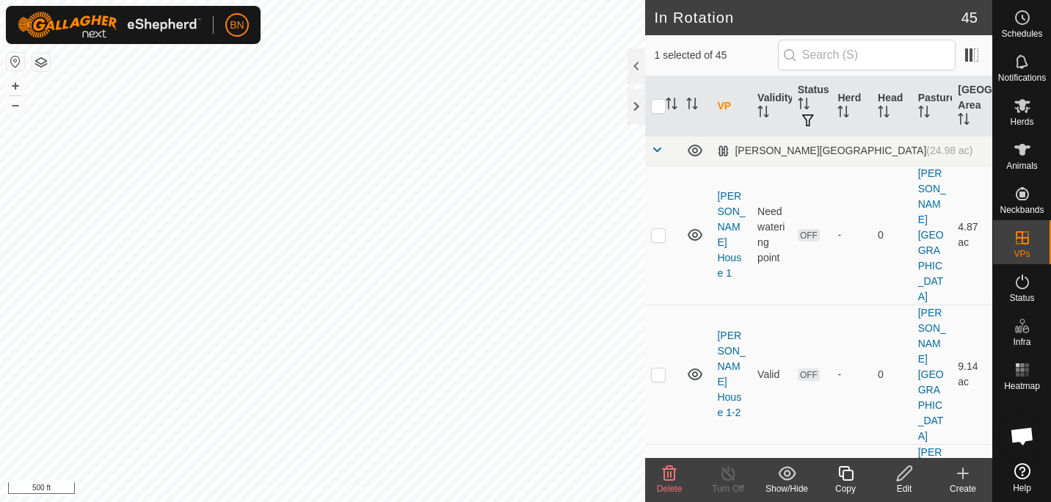
checkbox input "false"
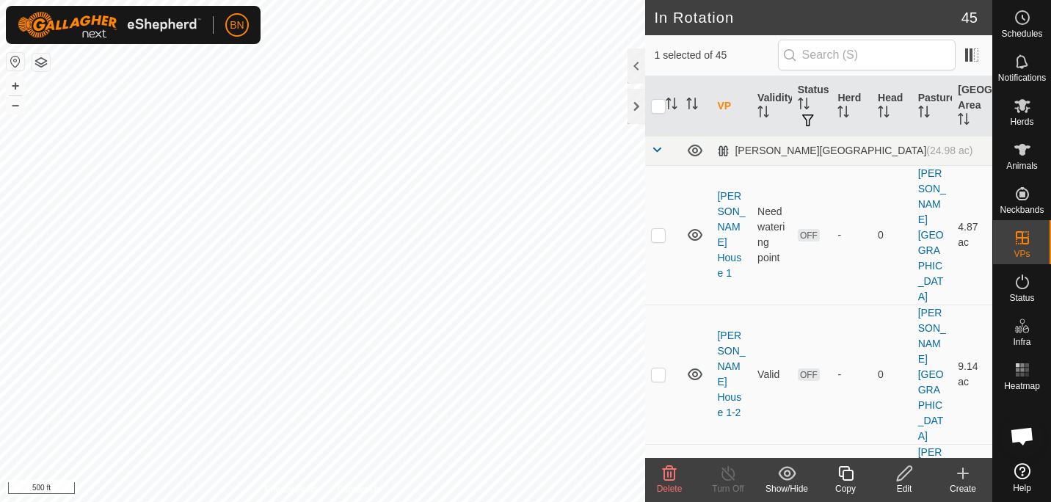
checkbox input "false"
checkbox input "true"
checkbox input "false"
